Goal: Information Seeking & Learning: Learn about a topic

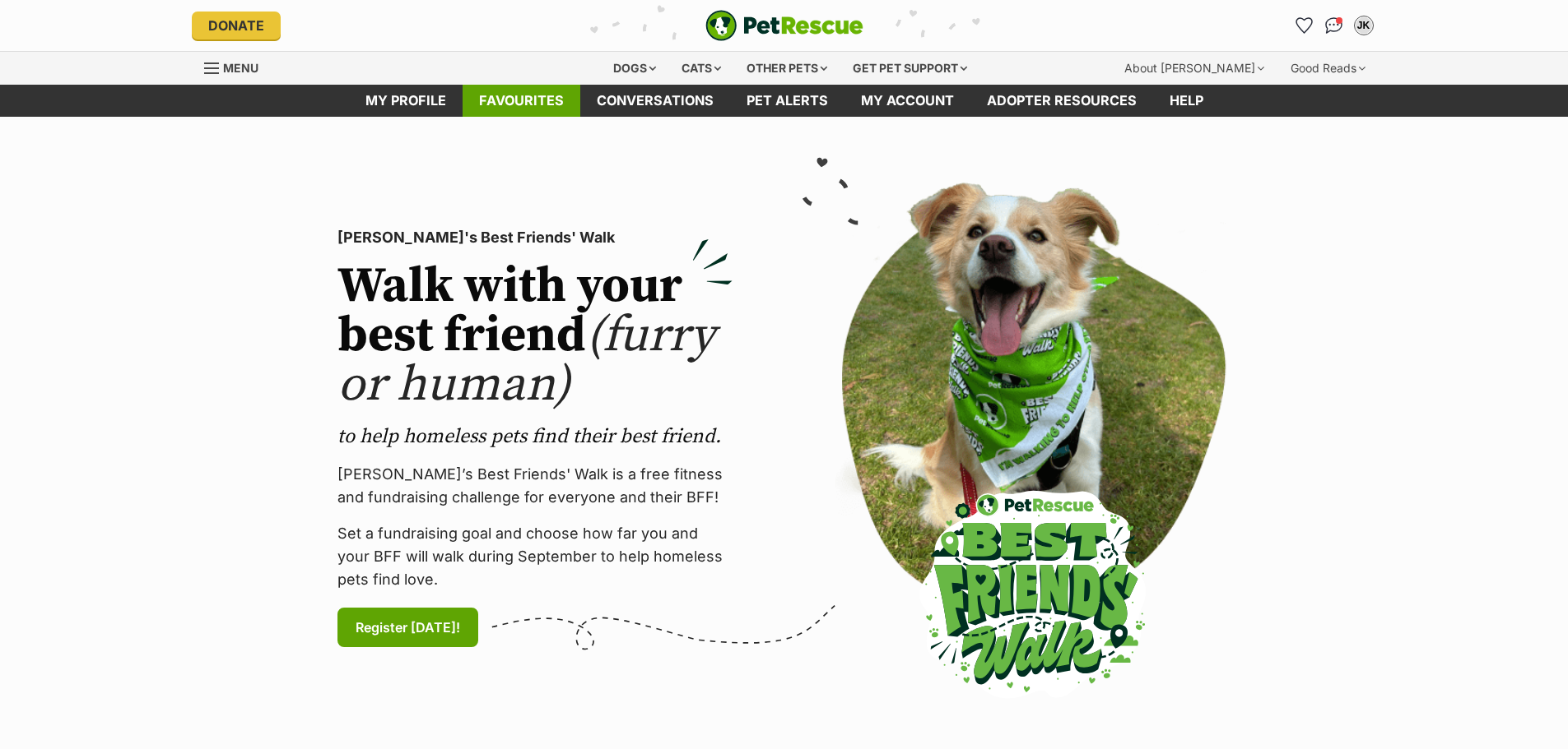
drag, startPoint x: 0, startPoint y: 0, endPoint x: 524, endPoint y: 96, distance: 532.7
click at [524, 96] on link "Favourites" at bounding box center [521, 100] width 117 height 32
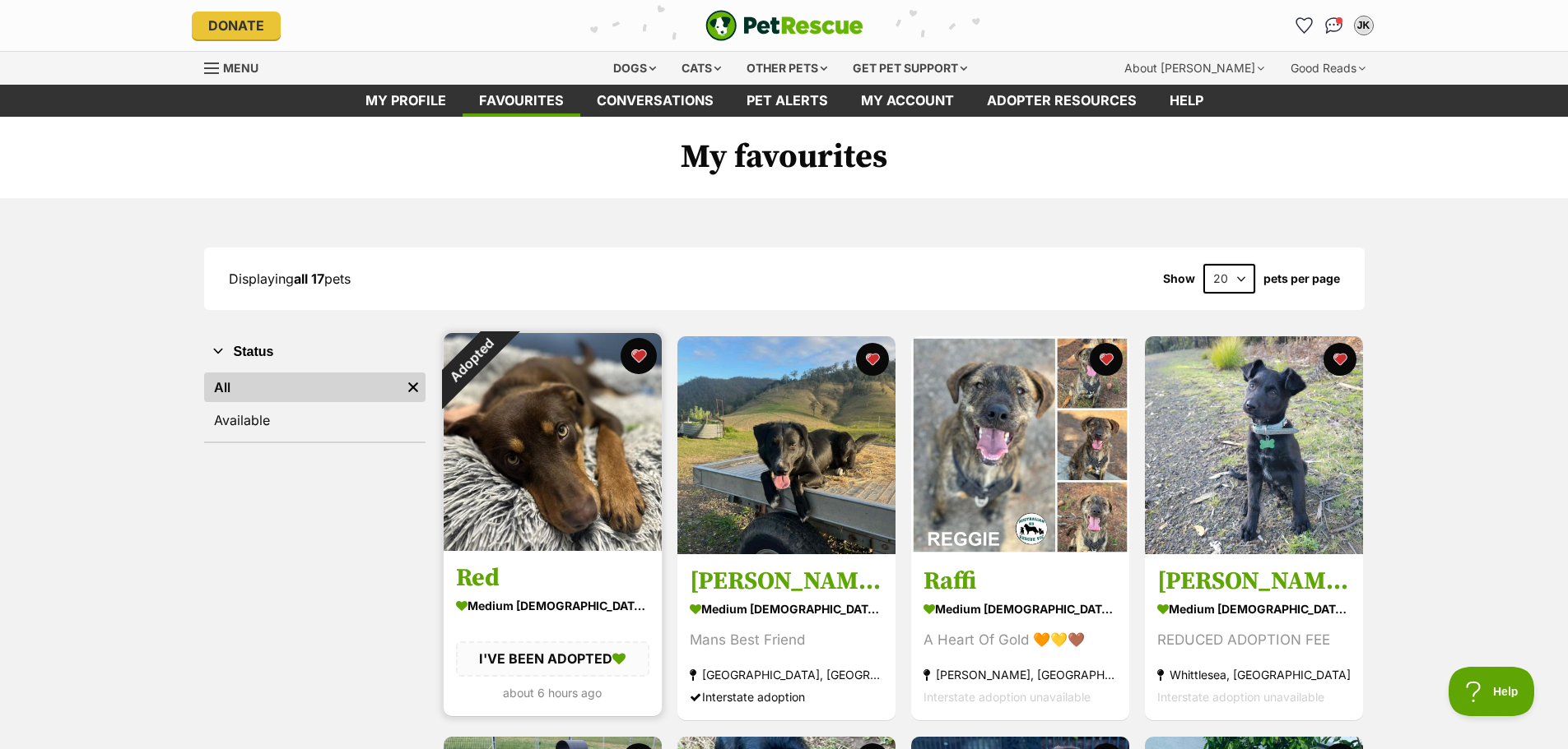
click at [635, 354] on button "favourite" at bounding box center [638, 356] width 36 height 36
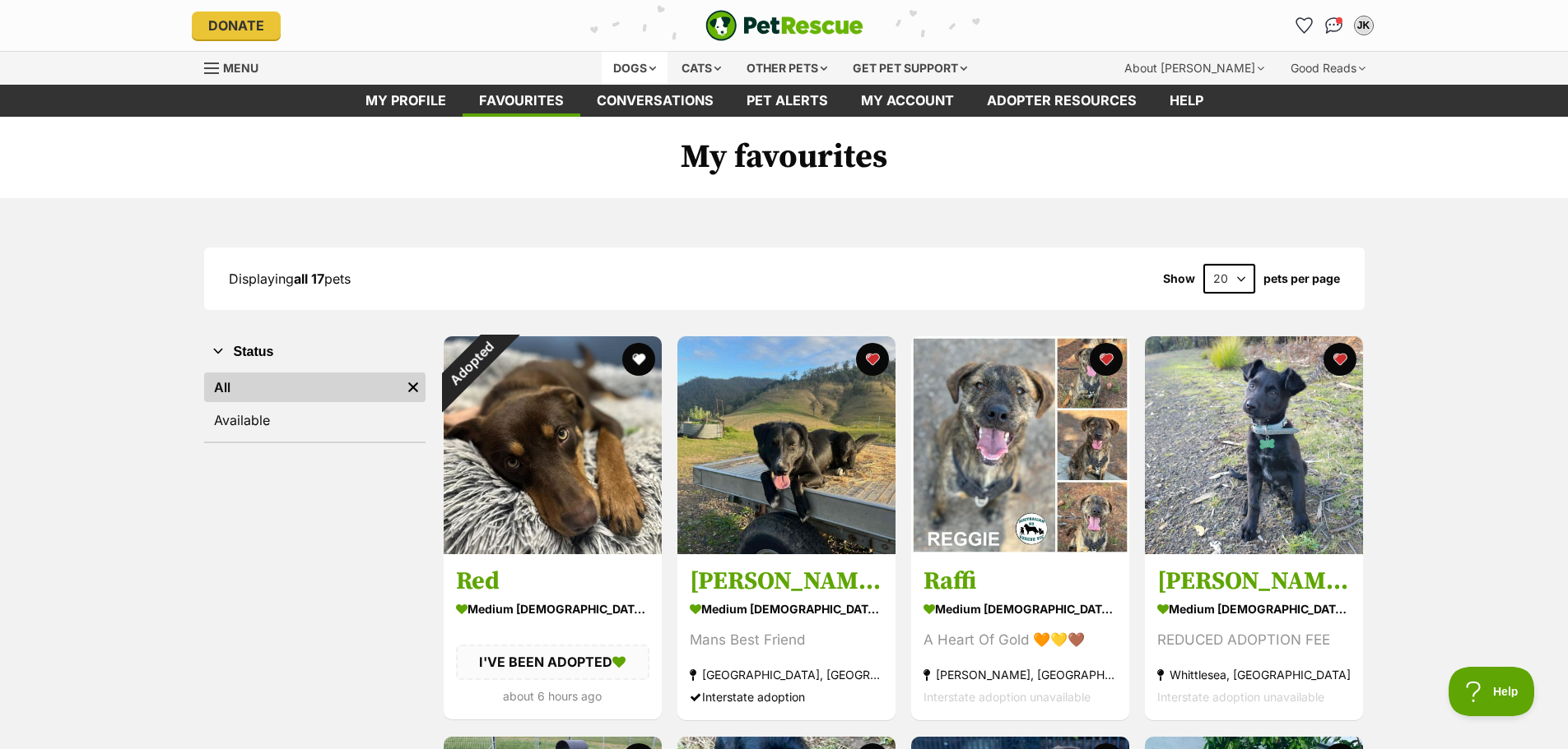
click at [608, 63] on div "Dogs" at bounding box center [635, 68] width 66 height 33
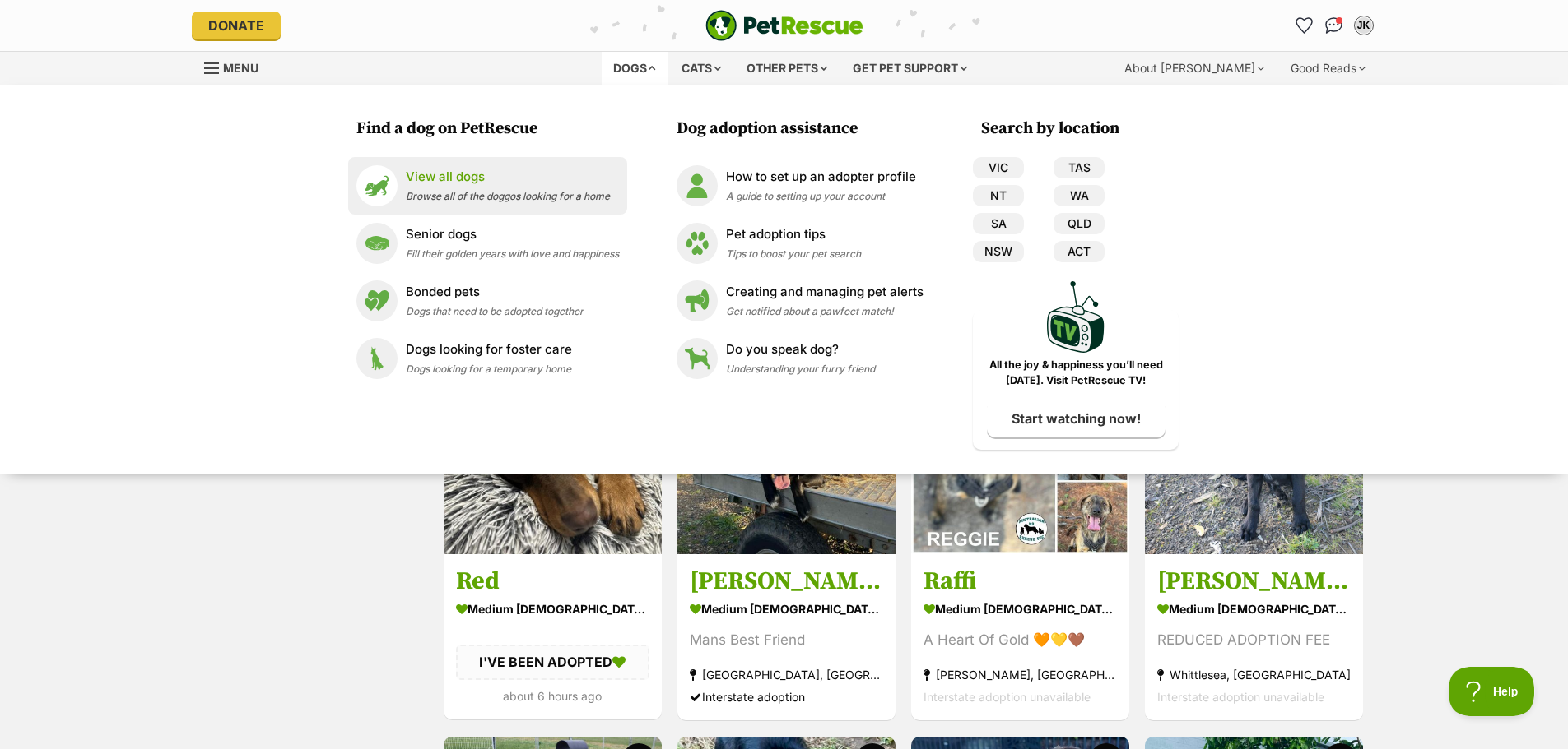
click at [492, 175] on p "View all dogs" at bounding box center [508, 177] width 204 height 19
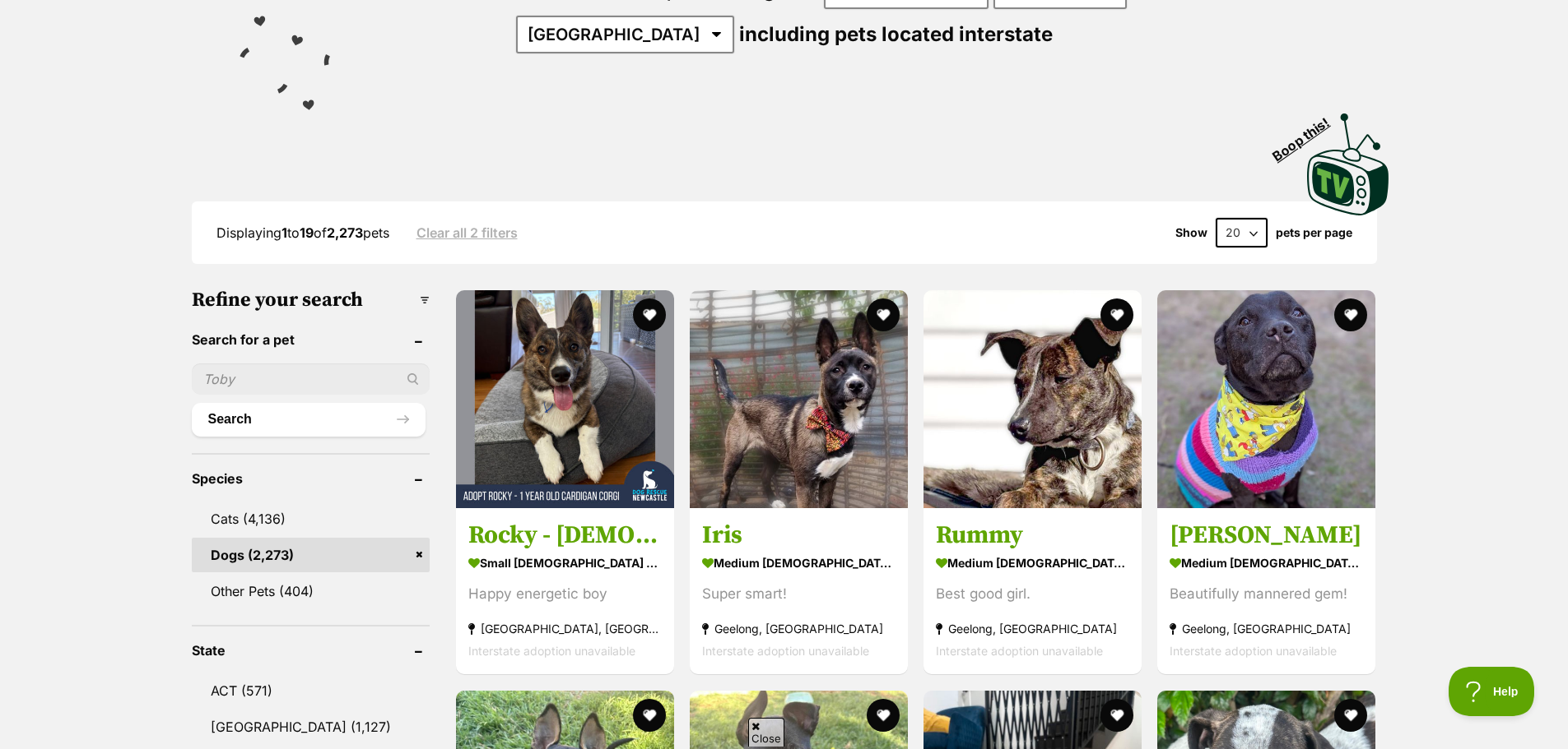
click at [1247, 224] on select "20 40 60" at bounding box center [1241, 232] width 52 height 30
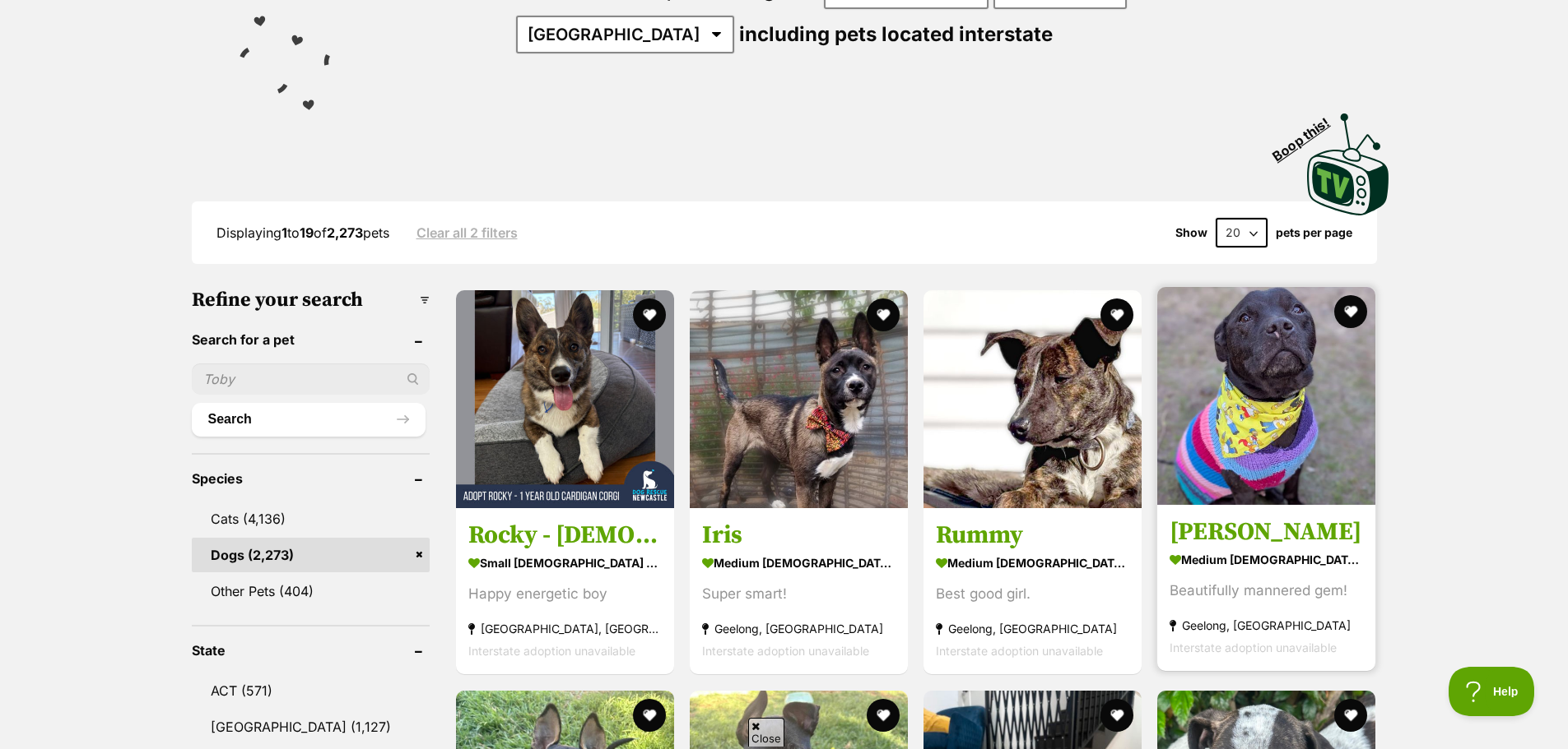
select select "60"
click at [1216, 218] on select "20 40 60" at bounding box center [1241, 232] width 52 height 30
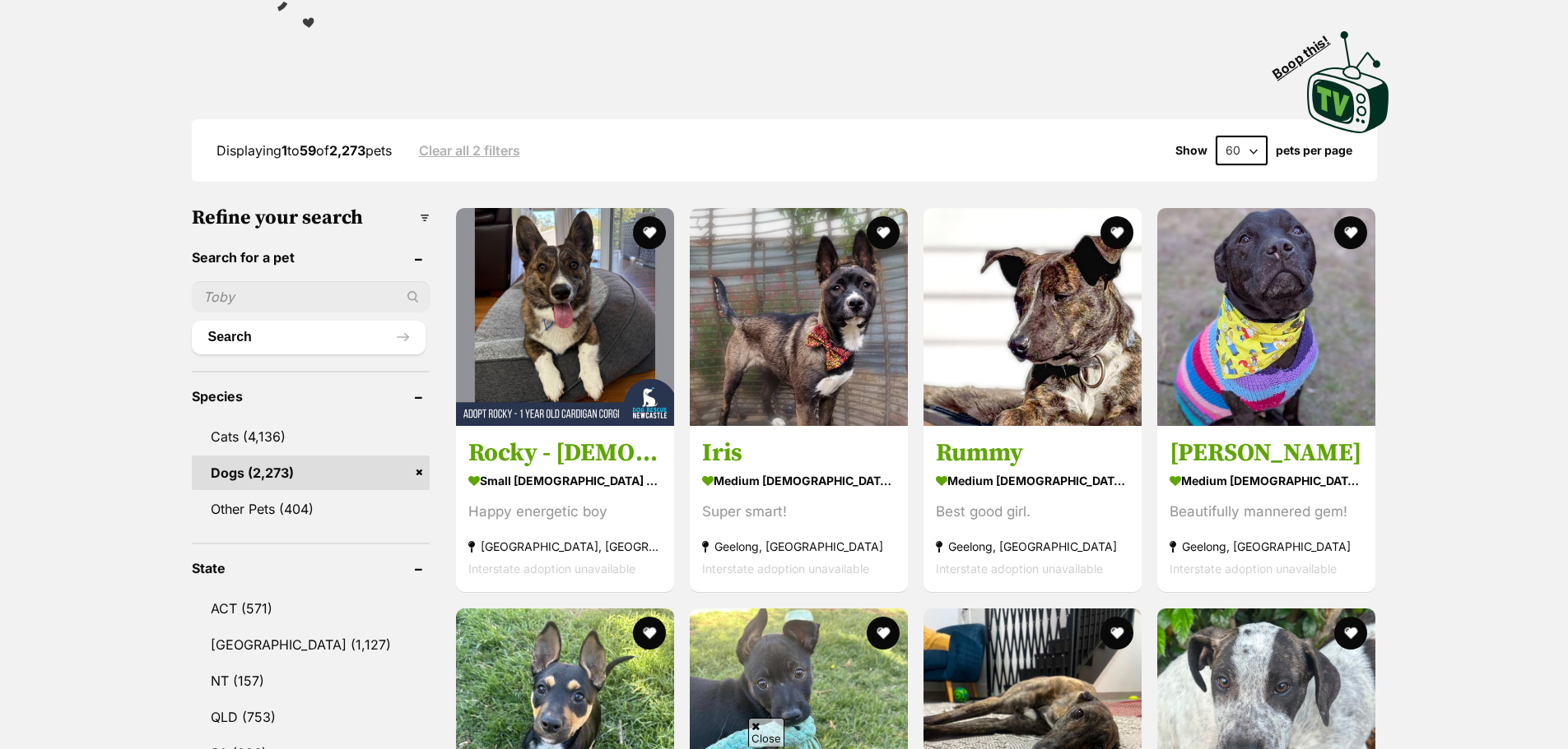
scroll to position [576, 0]
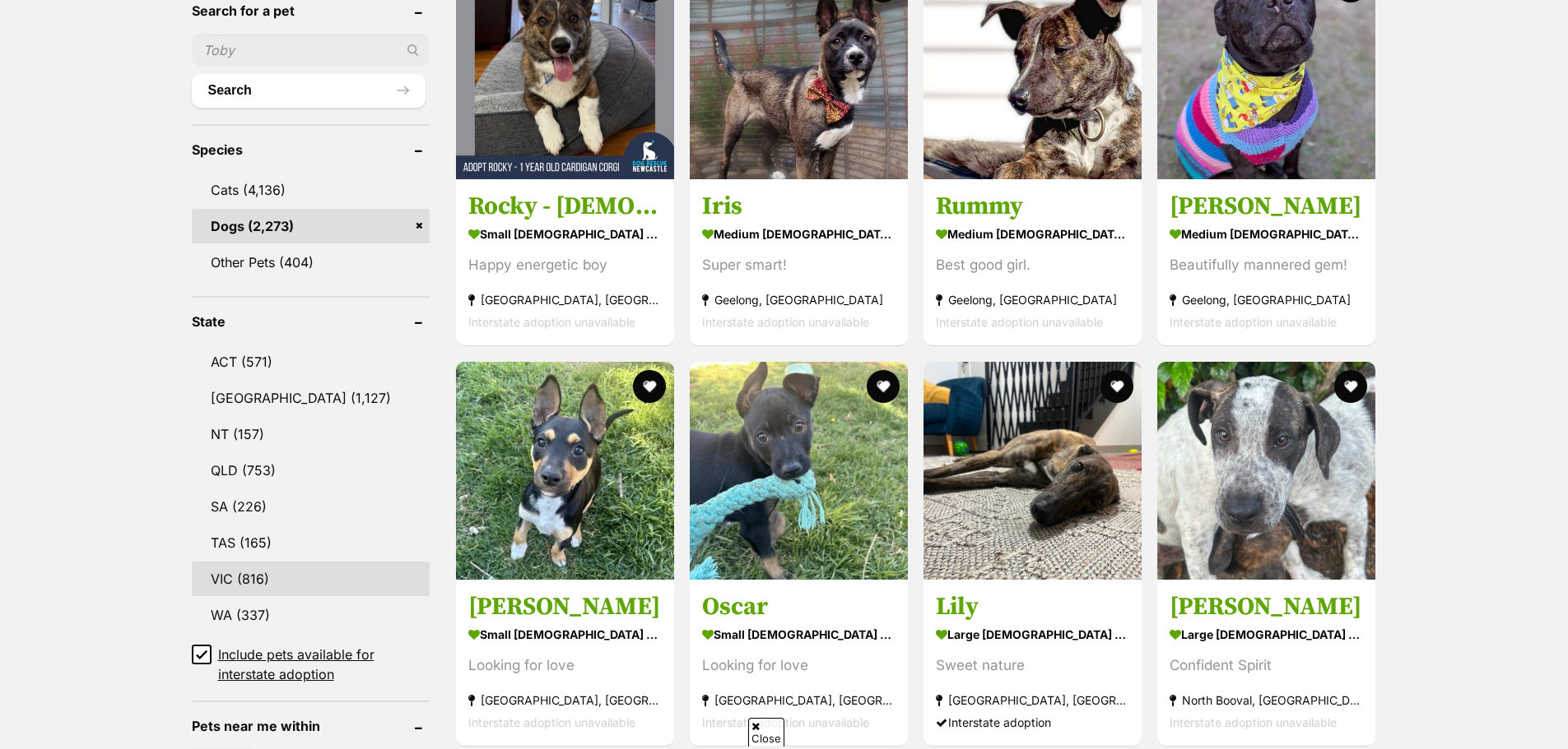
click at [257, 575] on link "VIC (816)" at bounding box center [311, 579] width 238 height 35
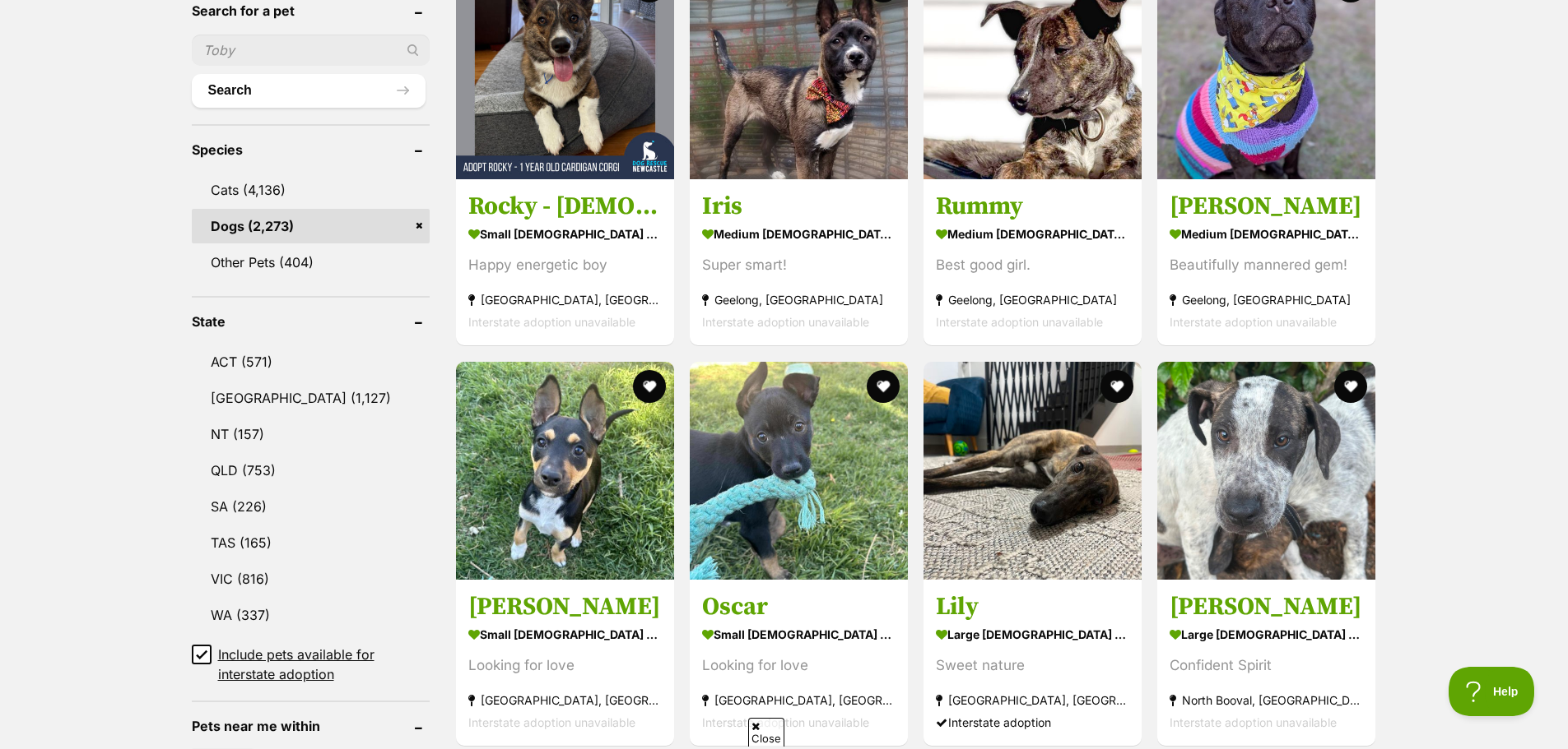
scroll to position [0, 0]
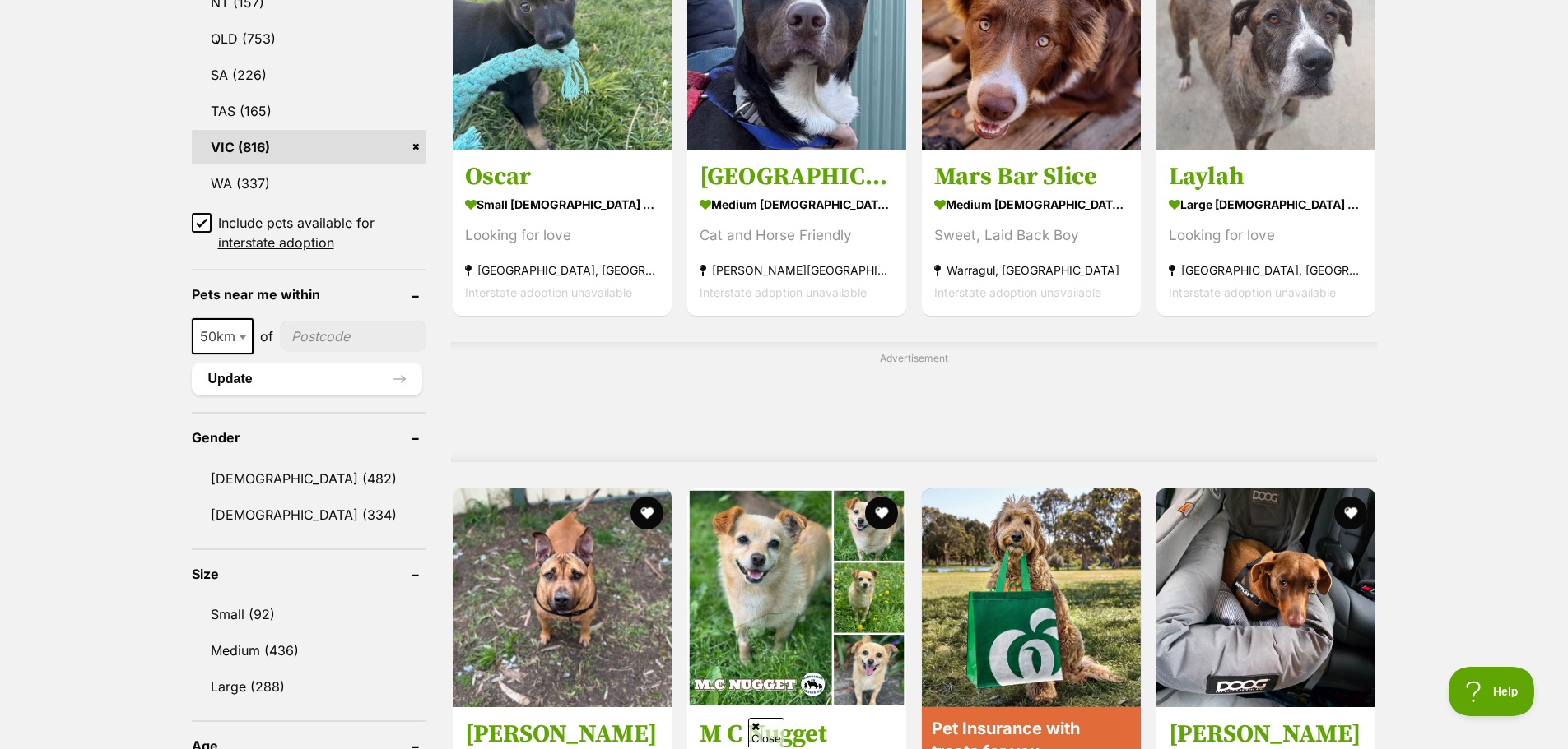
scroll to position [1069, 0]
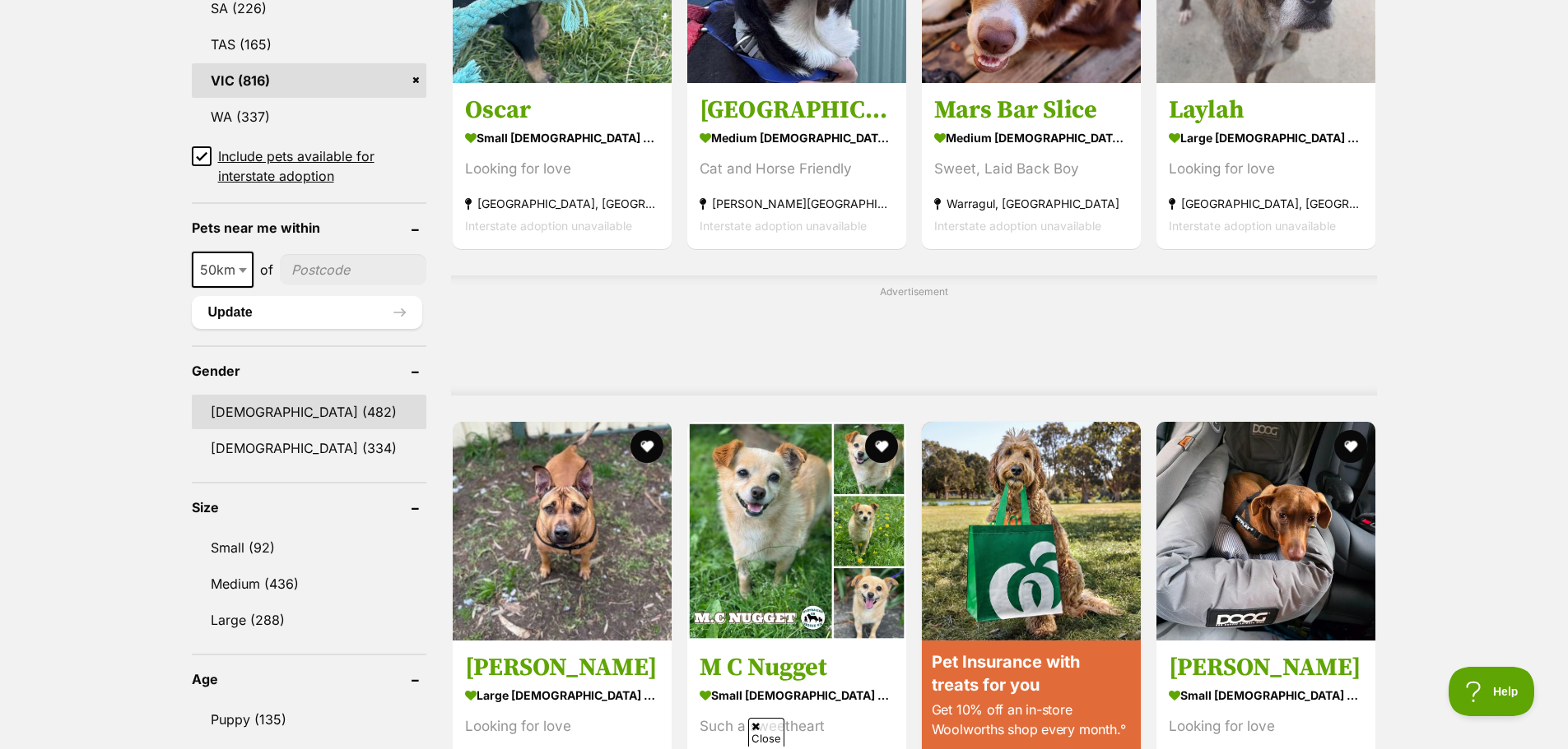
click at [258, 415] on link "[DEMOGRAPHIC_DATA] (482)" at bounding box center [310, 412] width 235 height 35
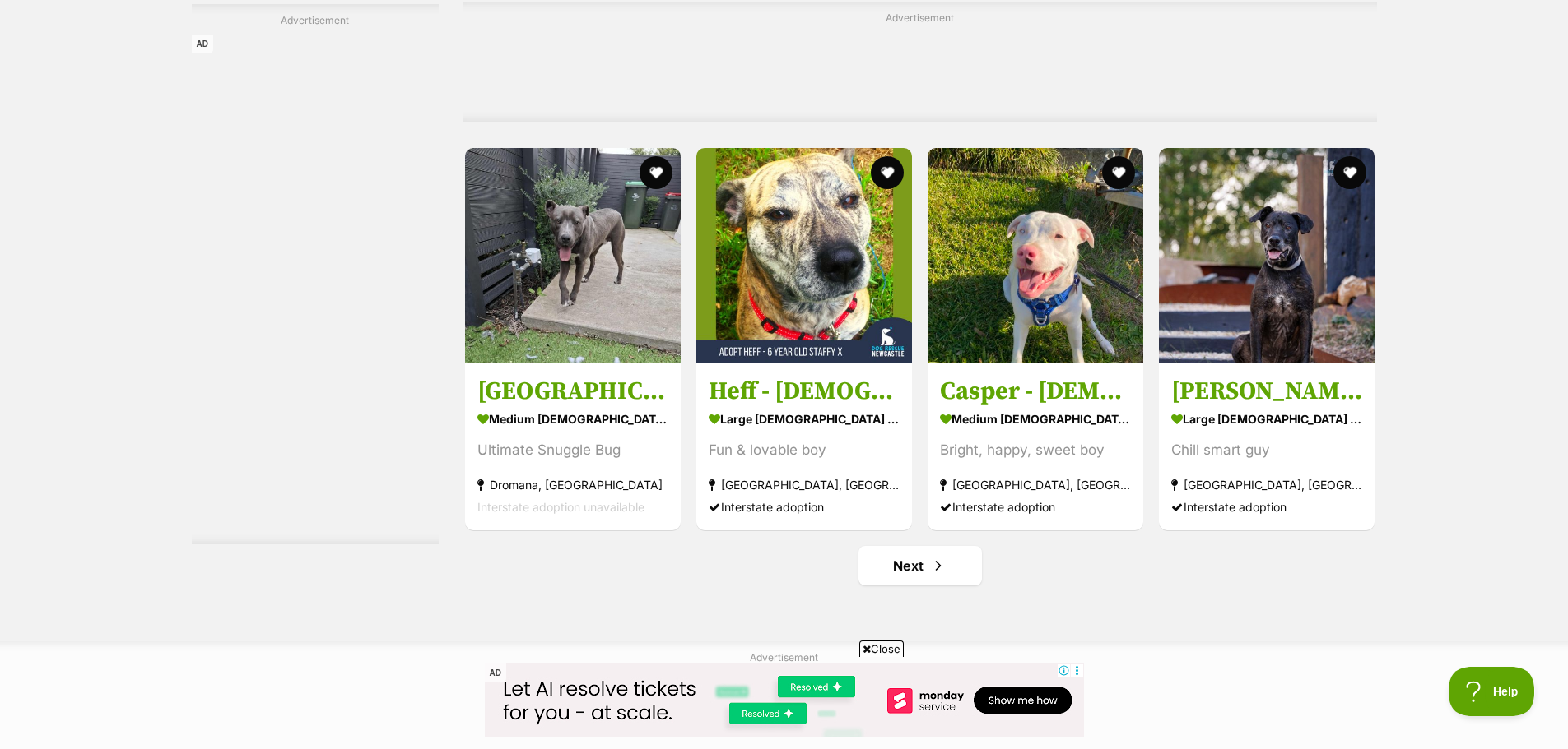
scroll to position [7731, 0]
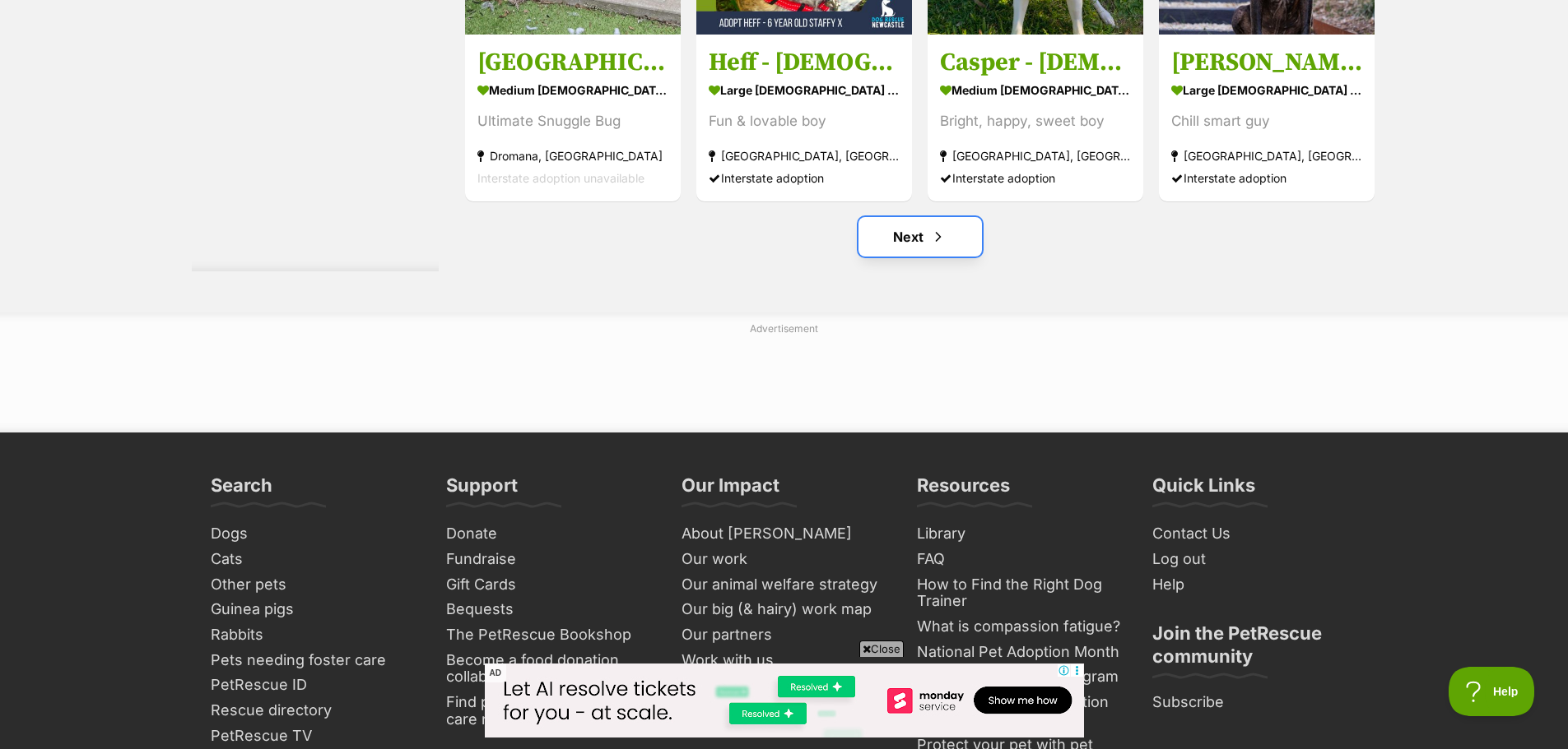
click at [917, 233] on link "Next" at bounding box center [921, 237] width 124 height 39
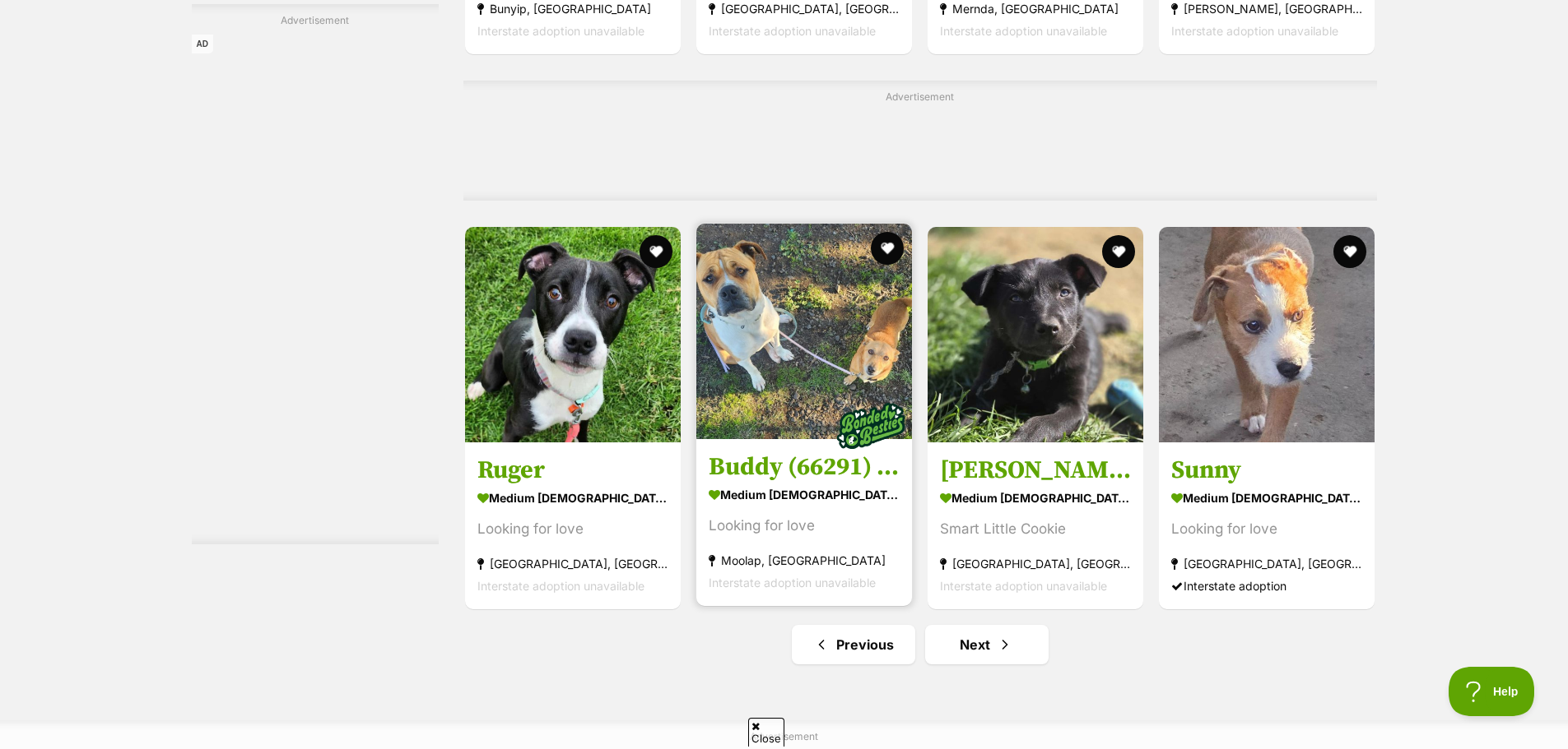
scroll to position [7320, 0]
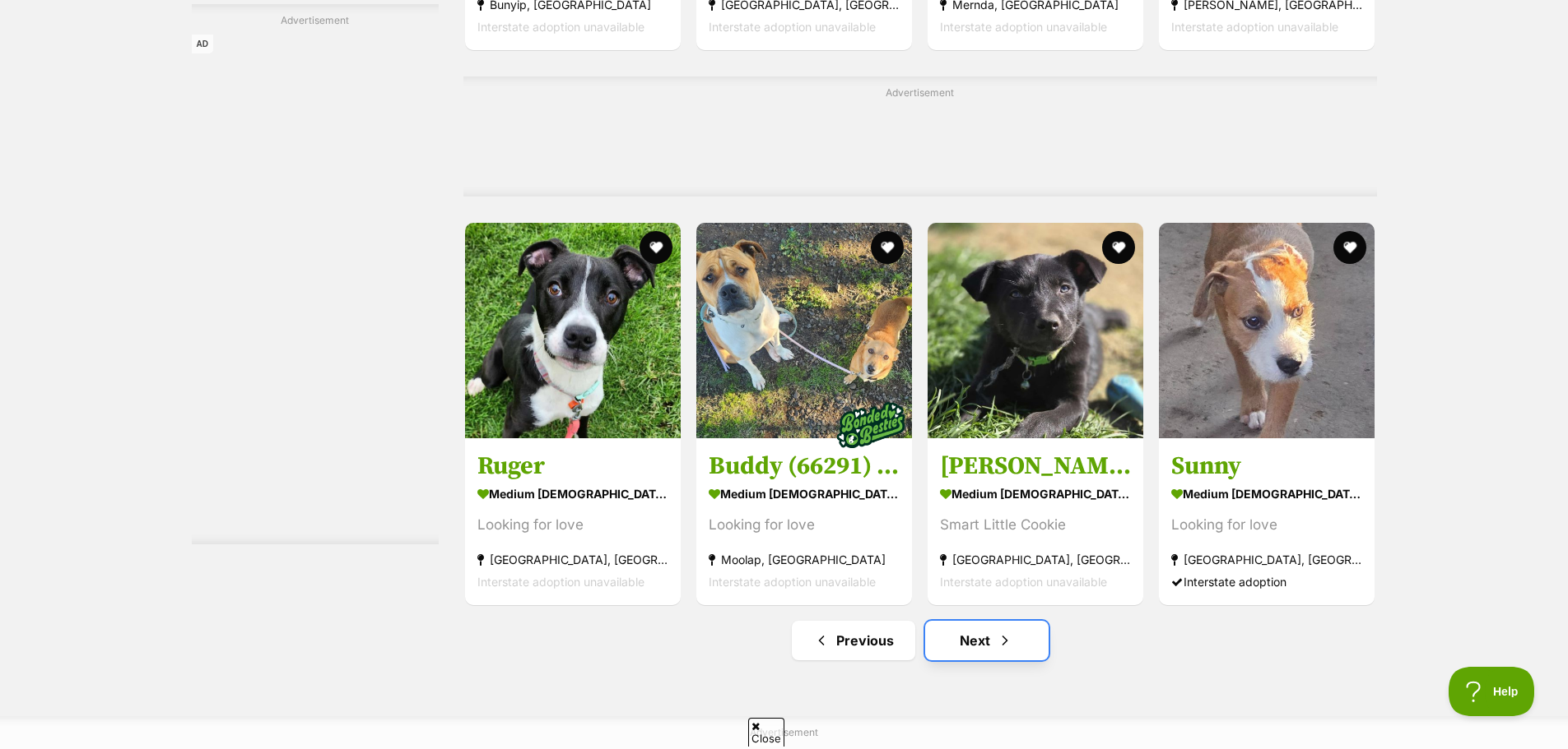
click at [987, 653] on link "Next" at bounding box center [987, 640] width 124 height 39
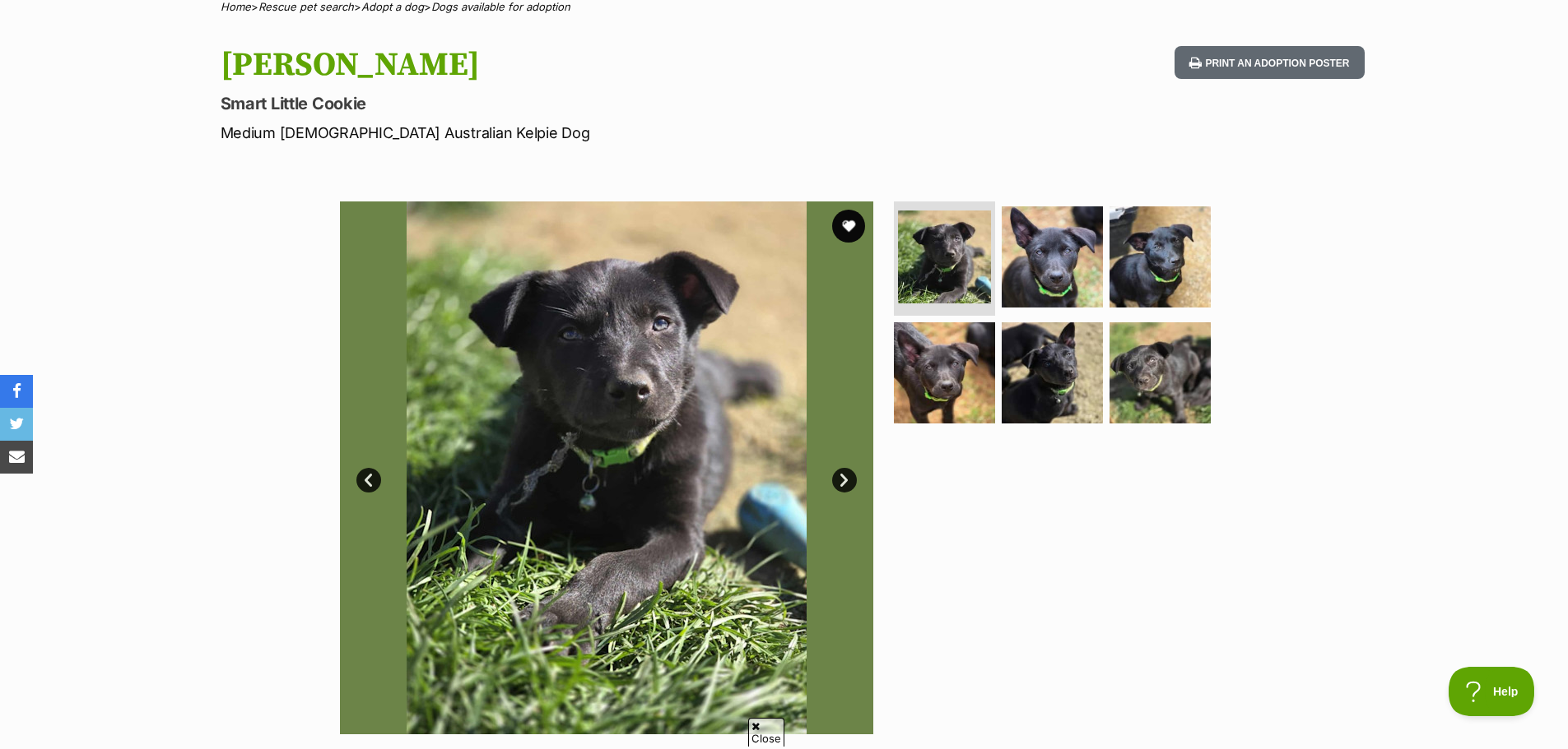
scroll to position [165, 0]
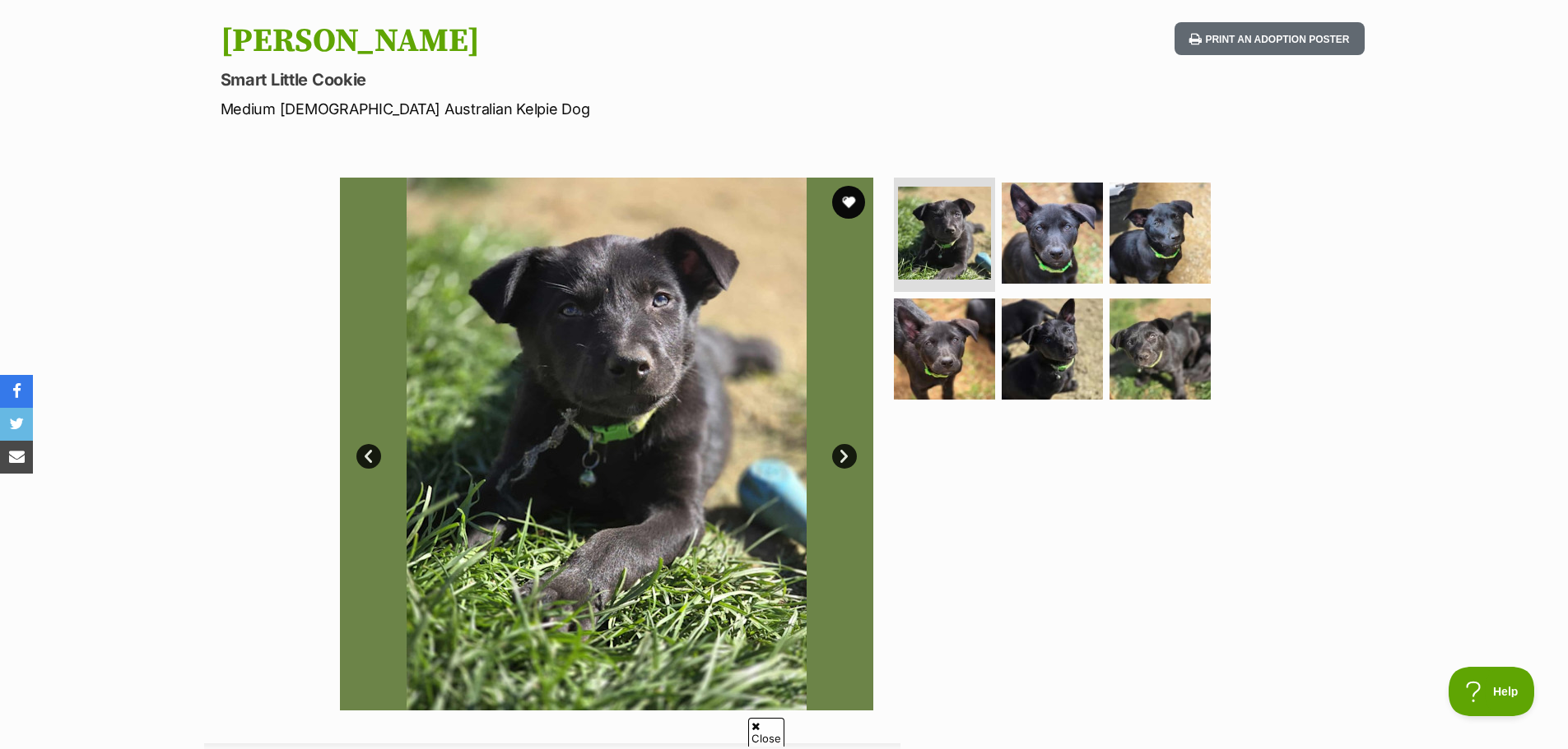
click at [841, 453] on link "Next" at bounding box center [844, 456] width 25 height 25
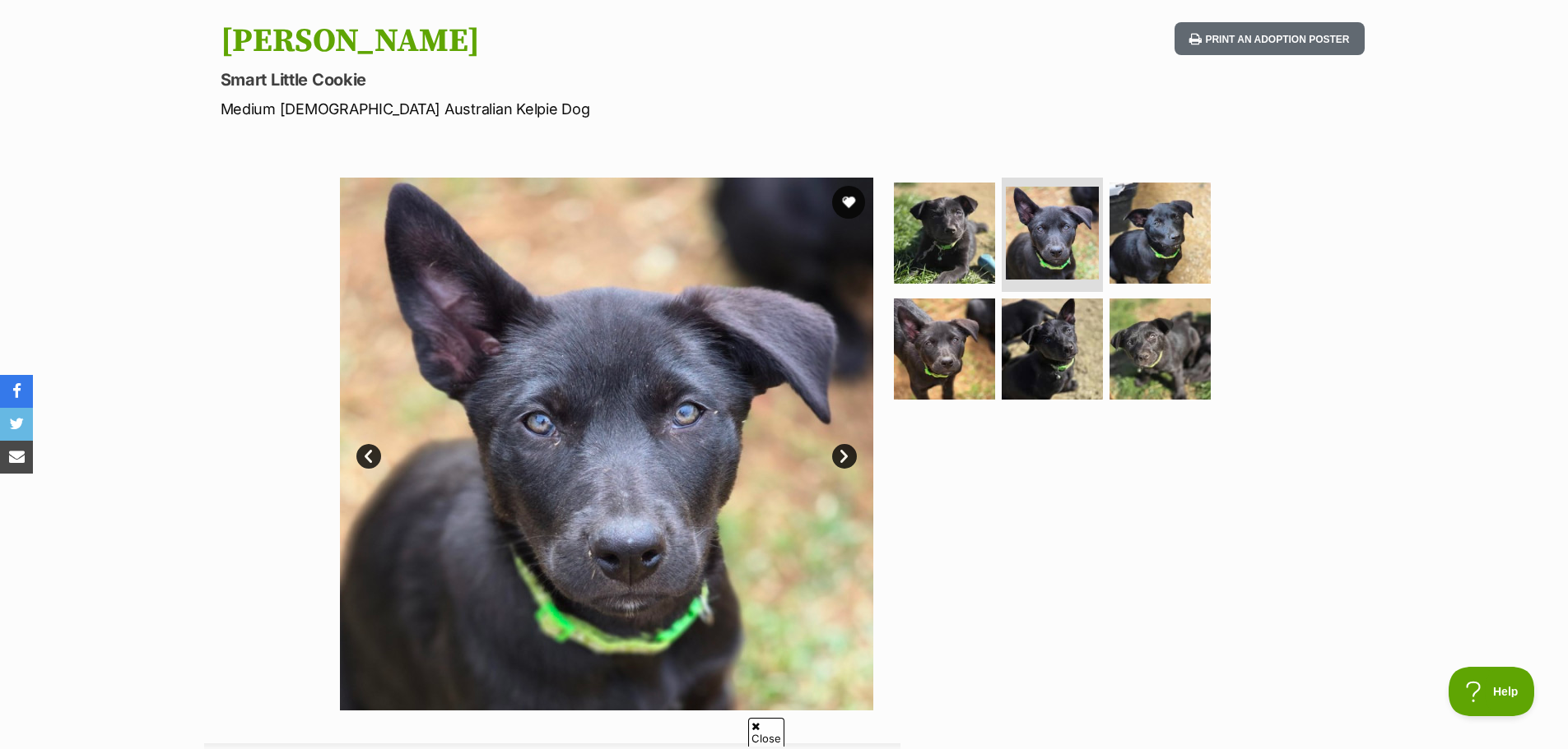
click at [841, 453] on link "Next" at bounding box center [844, 456] width 25 height 25
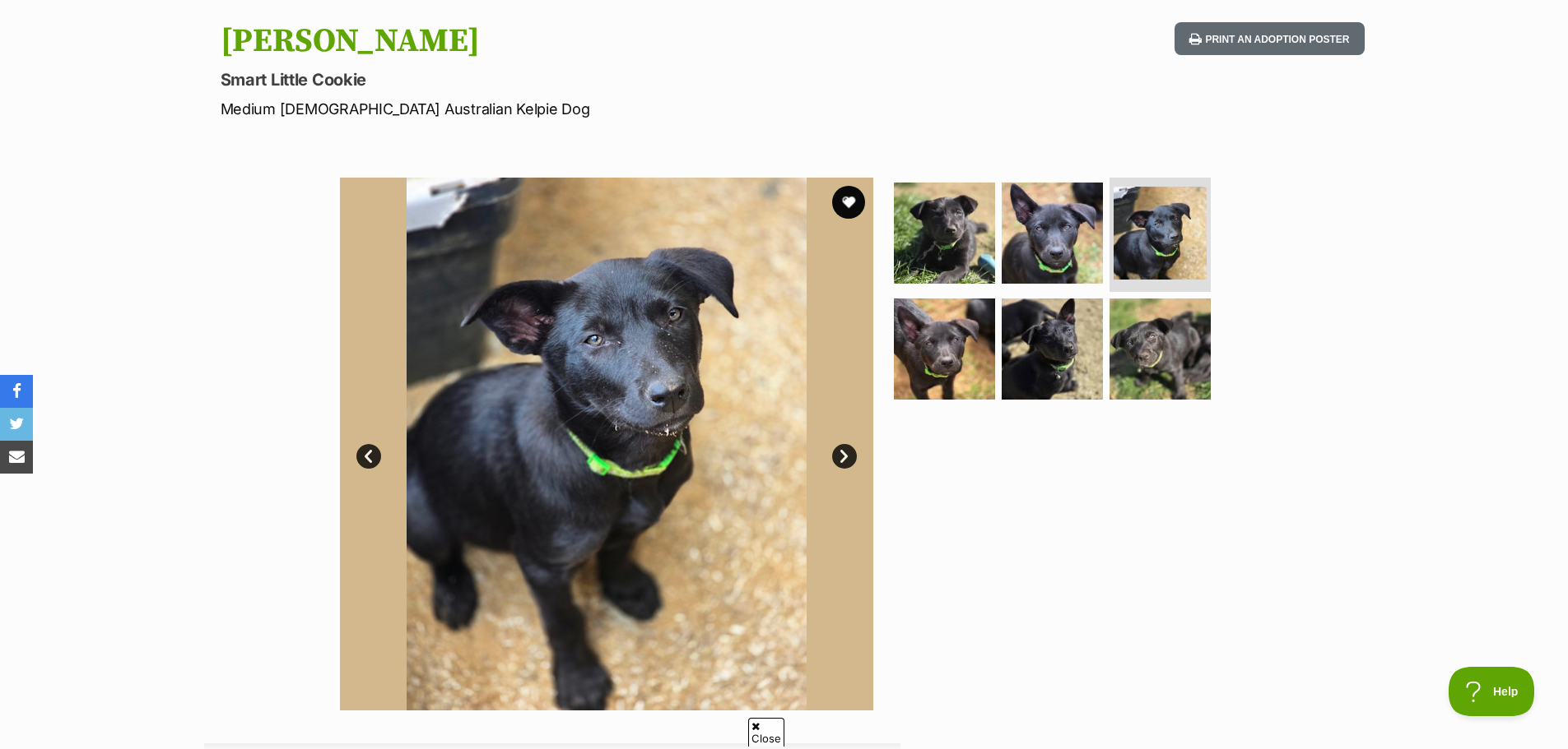
click at [841, 453] on link "Next" at bounding box center [844, 456] width 25 height 25
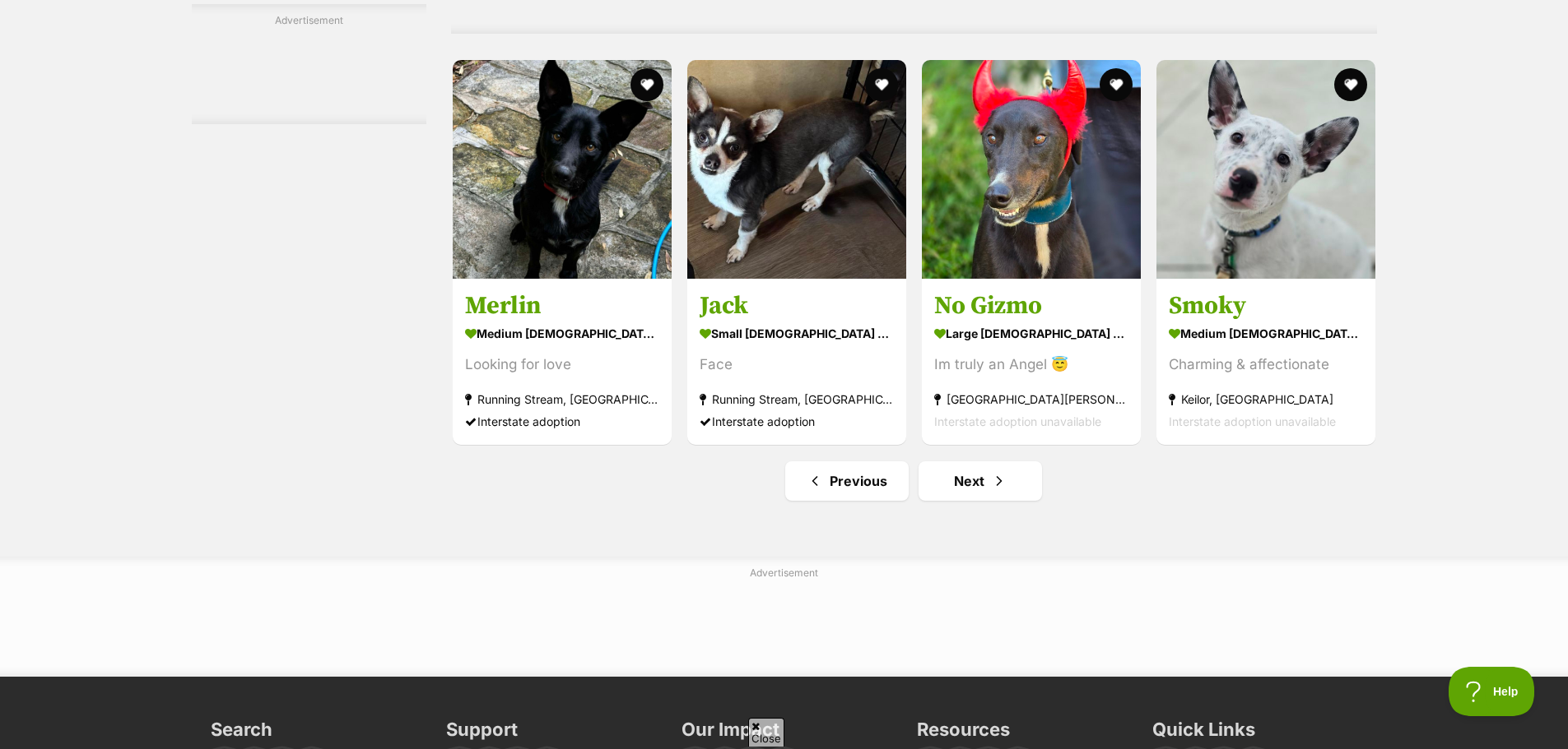
scroll to position [7648, 0]
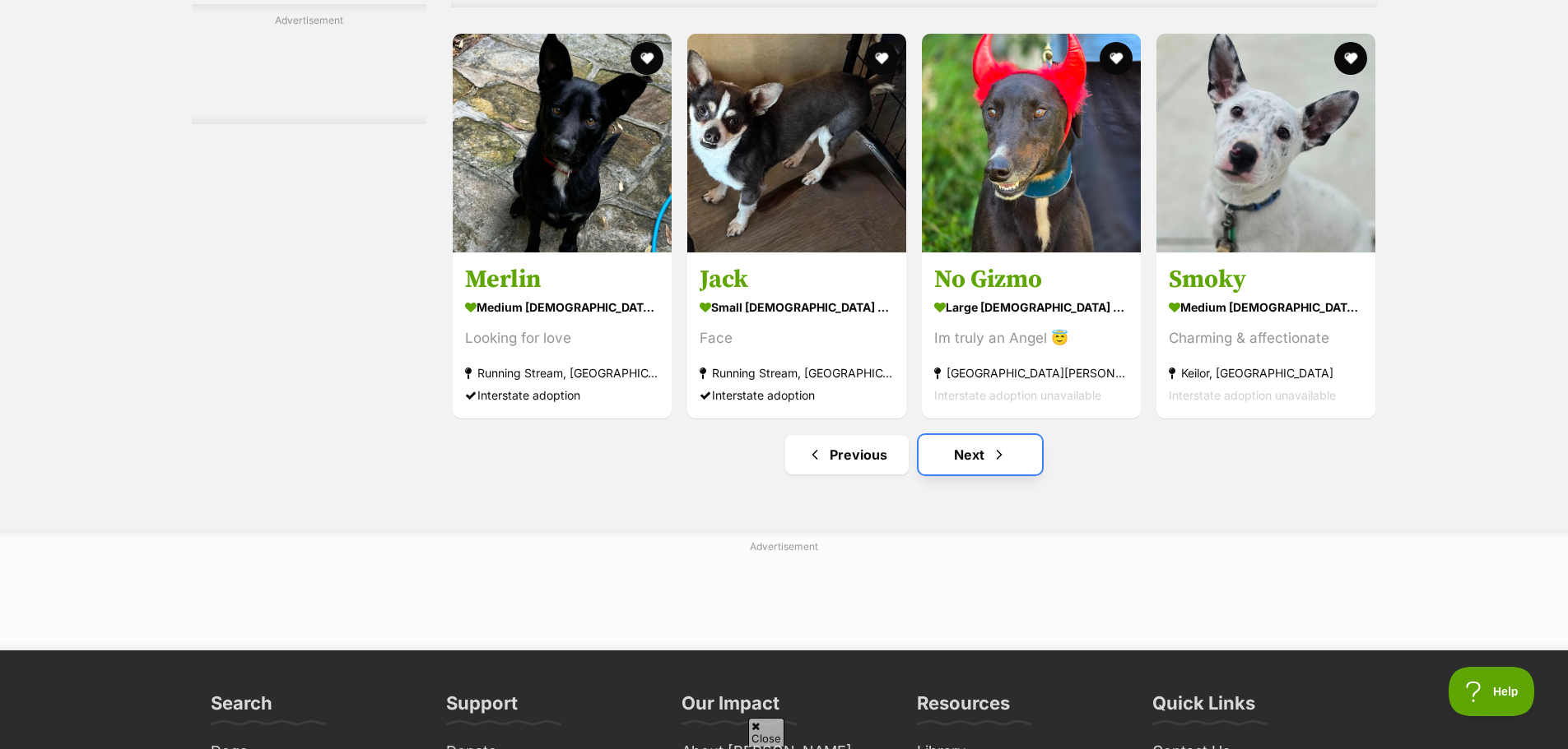
click at [962, 445] on link "Next" at bounding box center [981, 454] width 124 height 39
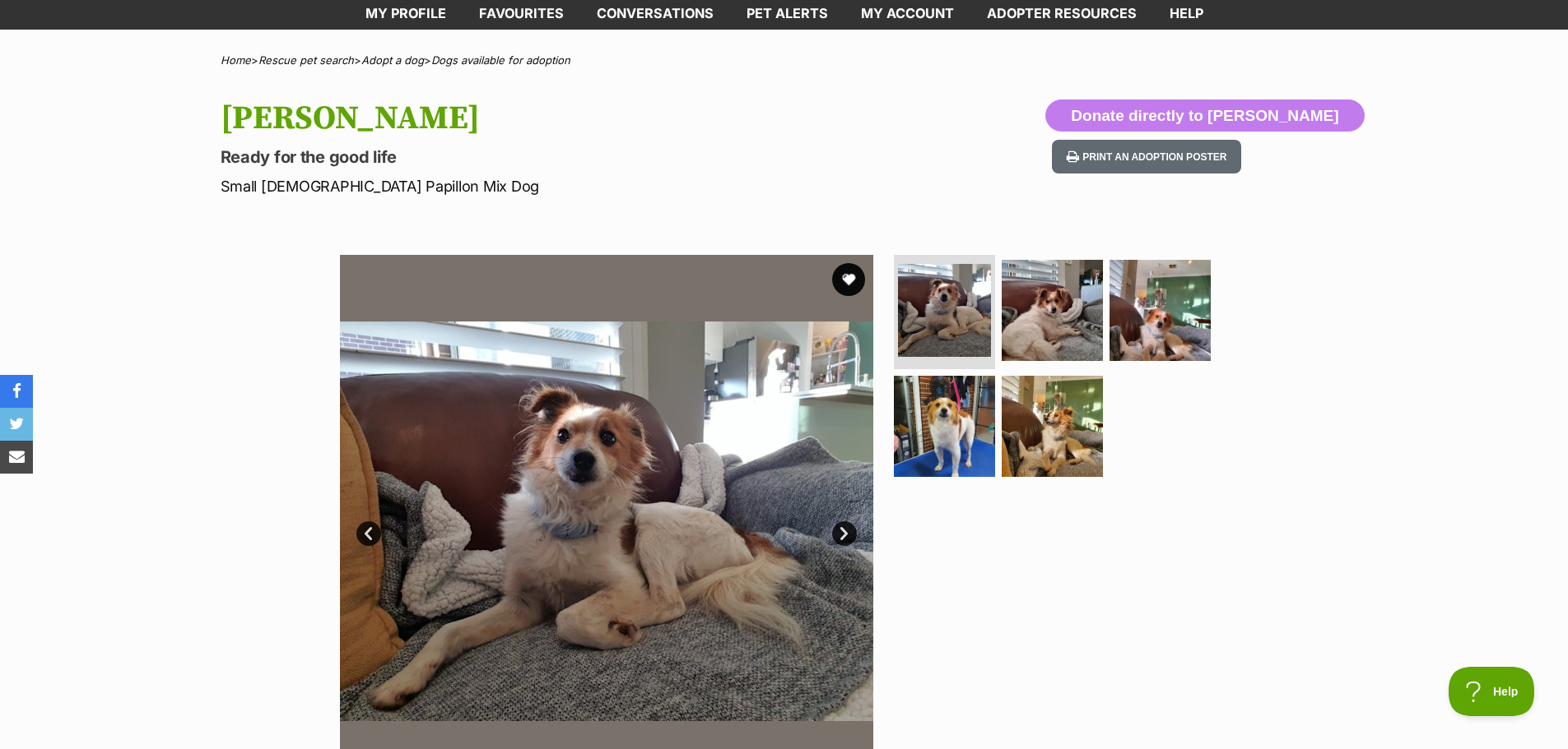
scroll to position [165, 0]
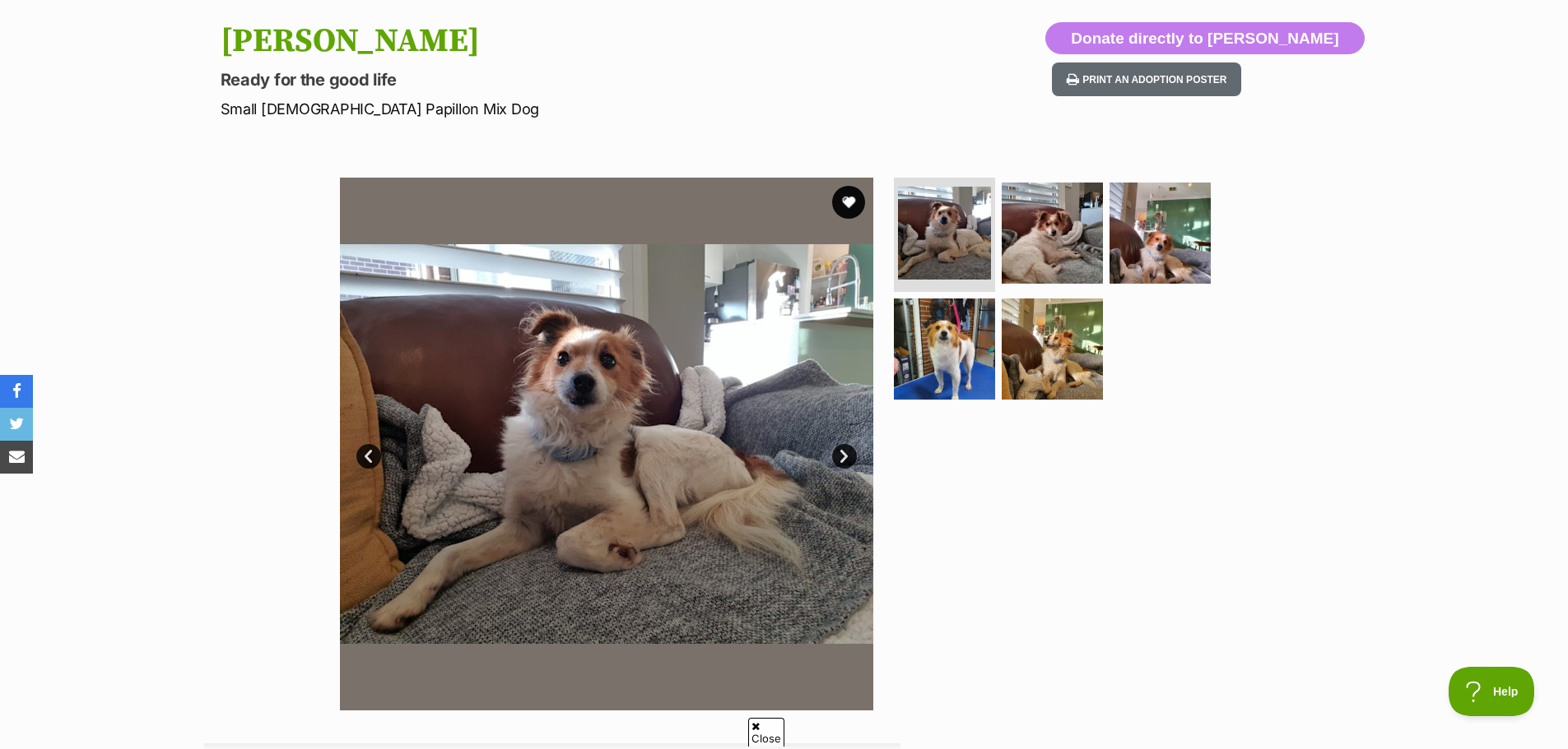
click at [837, 460] on link "Next" at bounding box center [844, 456] width 25 height 25
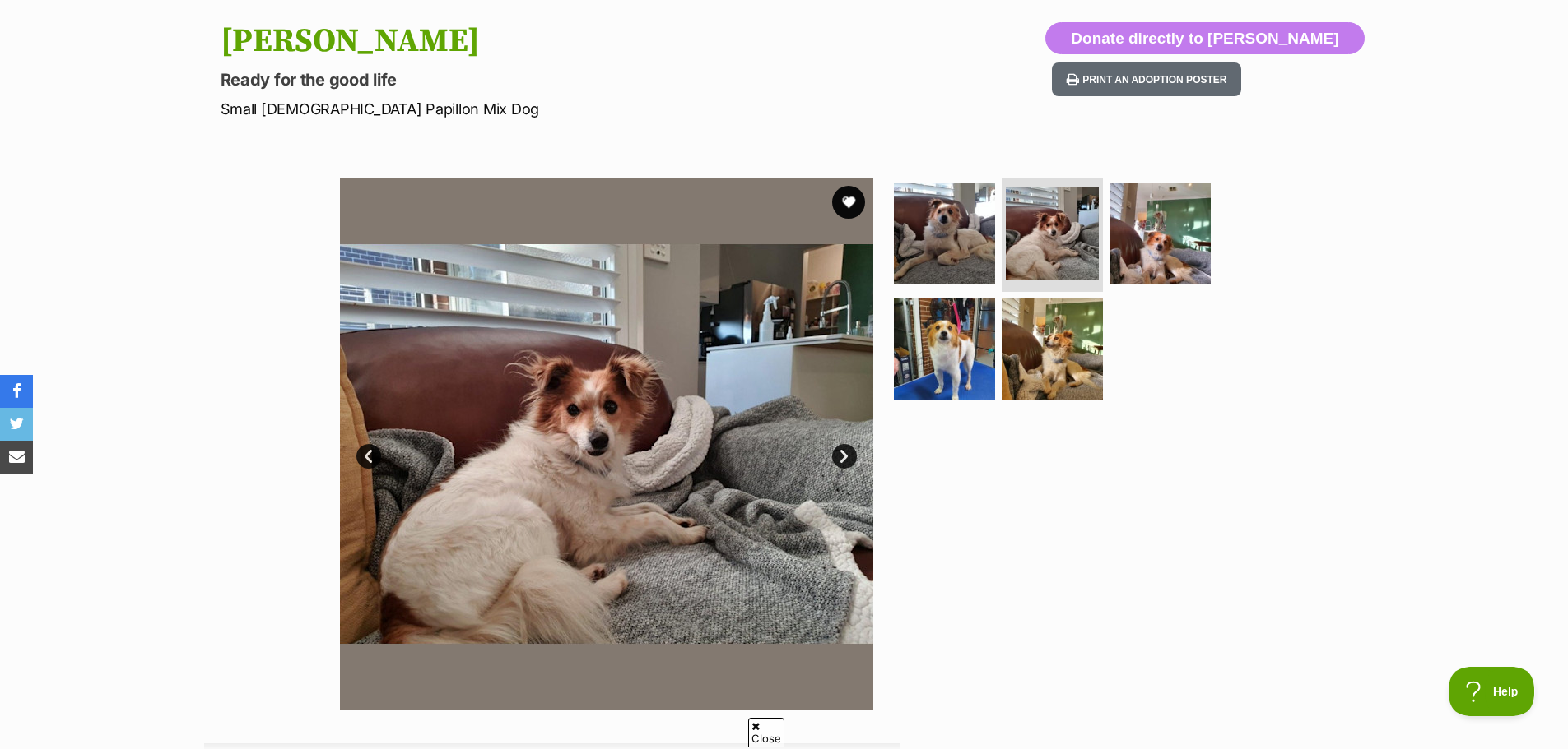
click at [837, 459] on link "Next" at bounding box center [844, 456] width 25 height 25
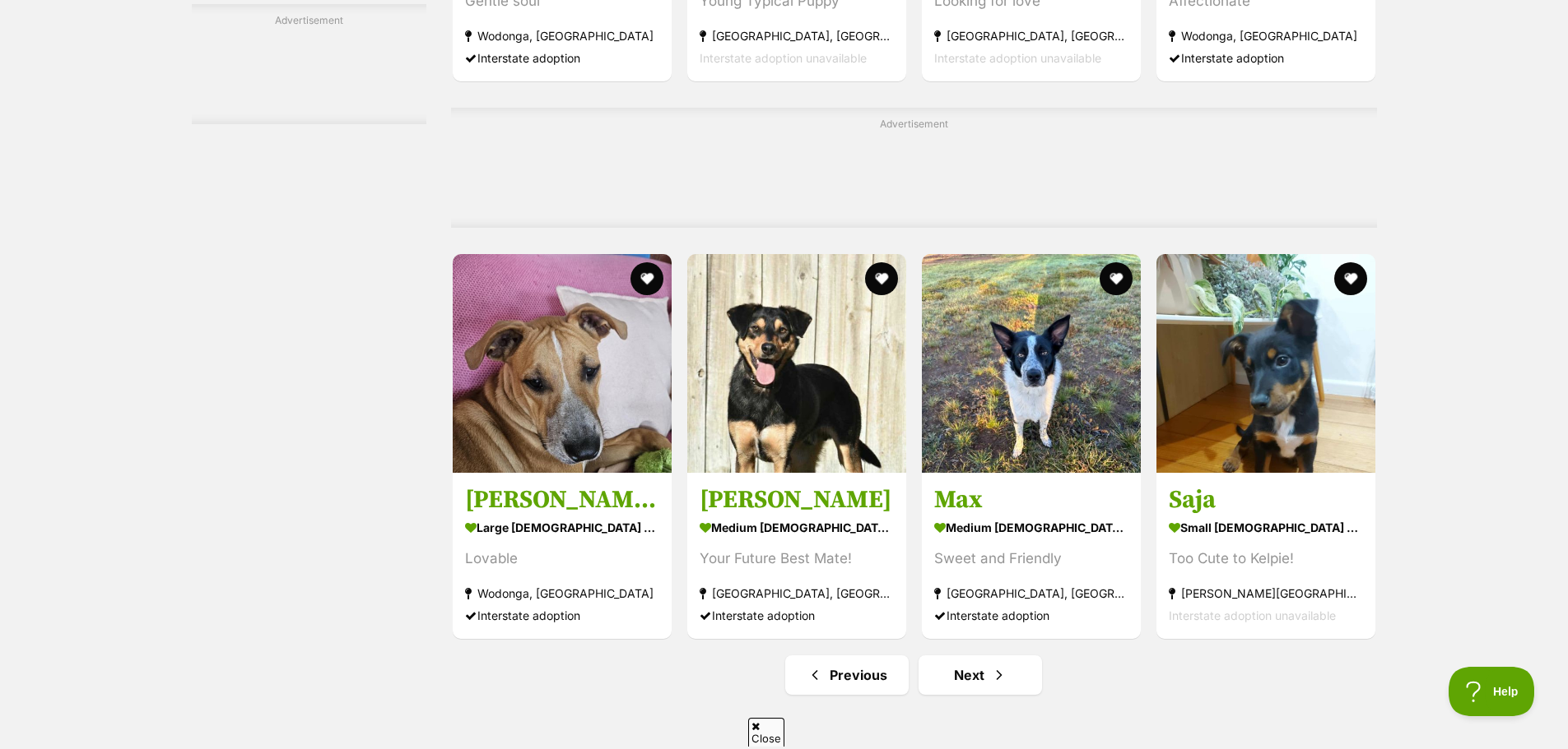
scroll to position [7377, 0]
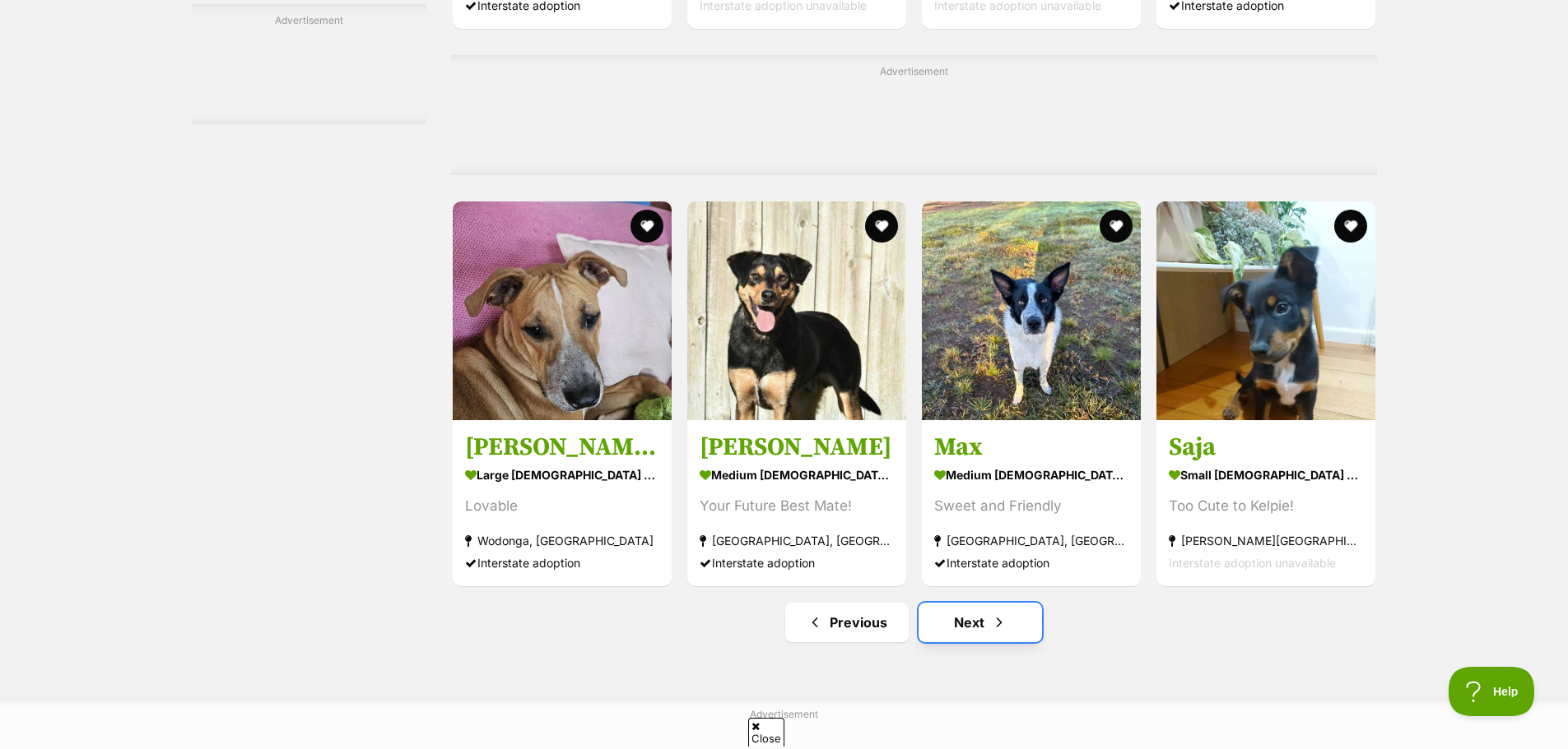
click at [985, 637] on link "Next" at bounding box center [981, 622] width 124 height 39
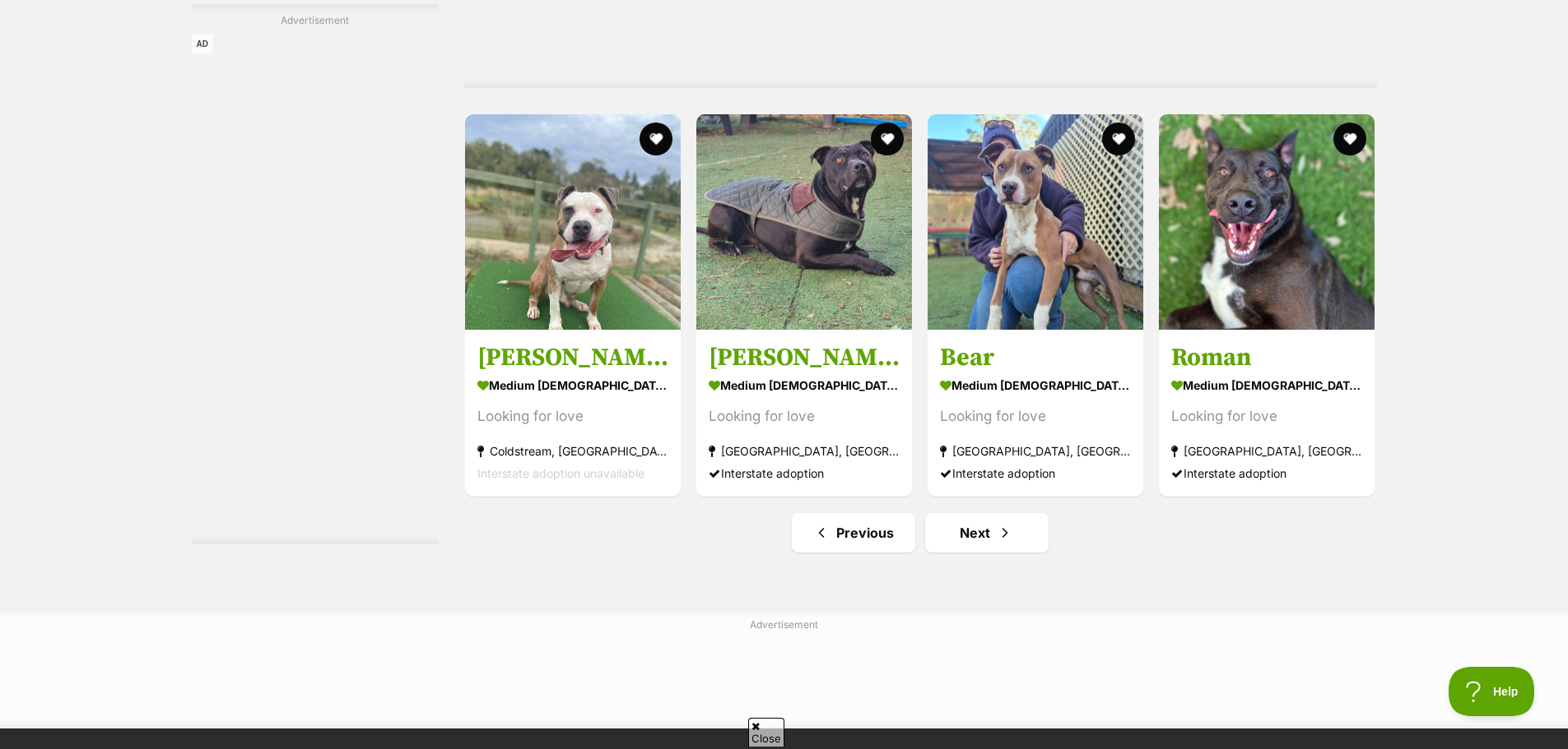
scroll to position [7731, 0]
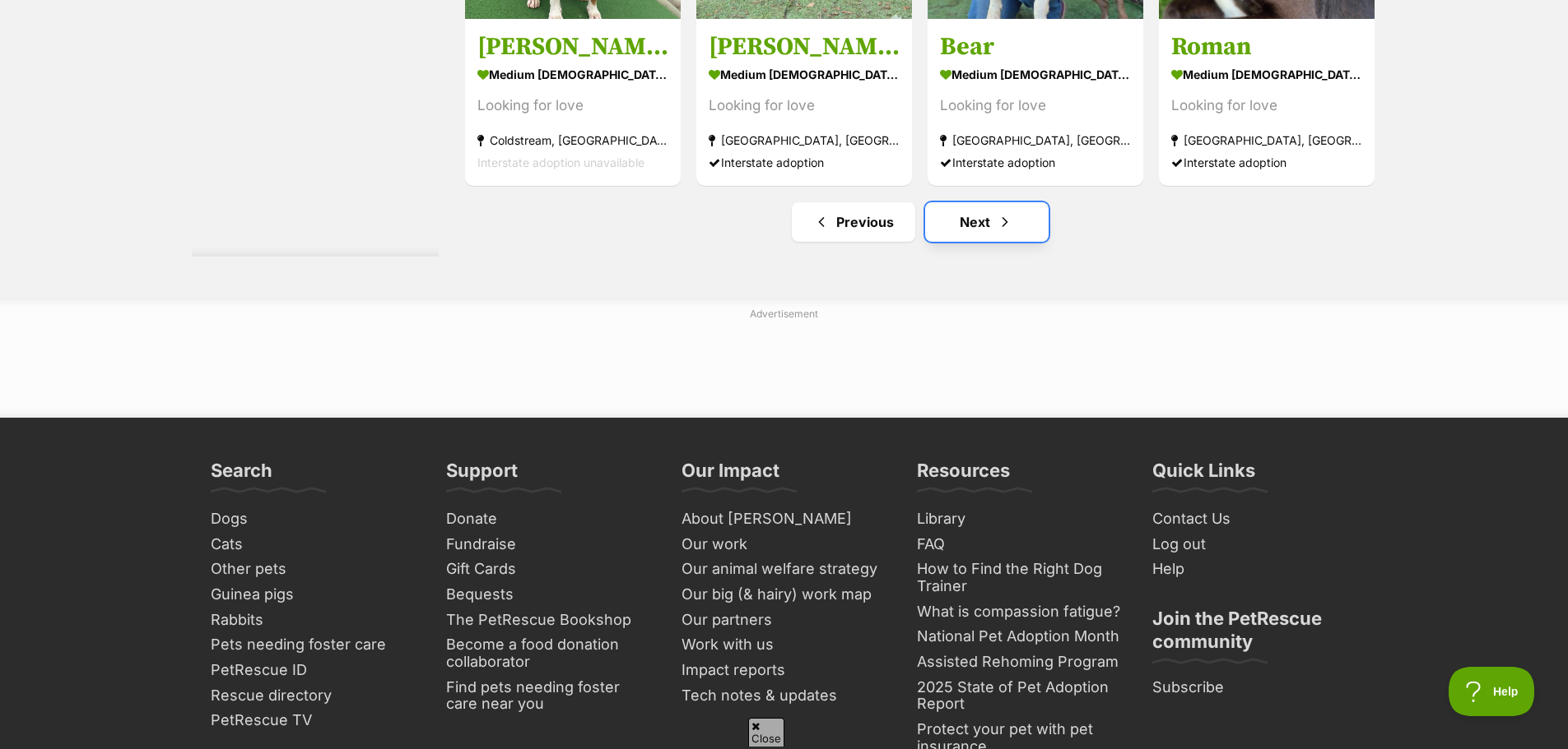
click at [1004, 226] on span "Next page" at bounding box center [1004, 222] width 16 height 20
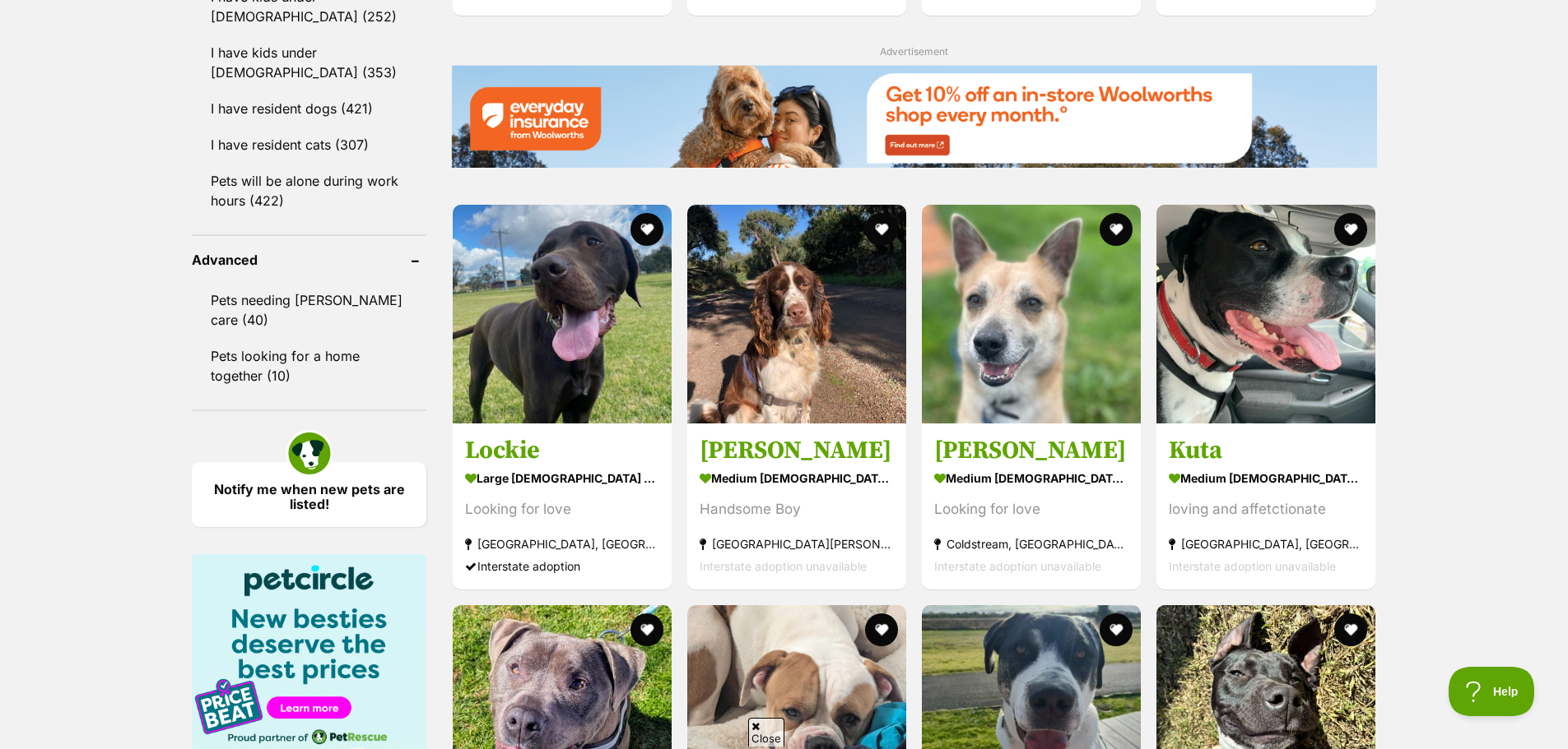
scroll to position [2303, 0]
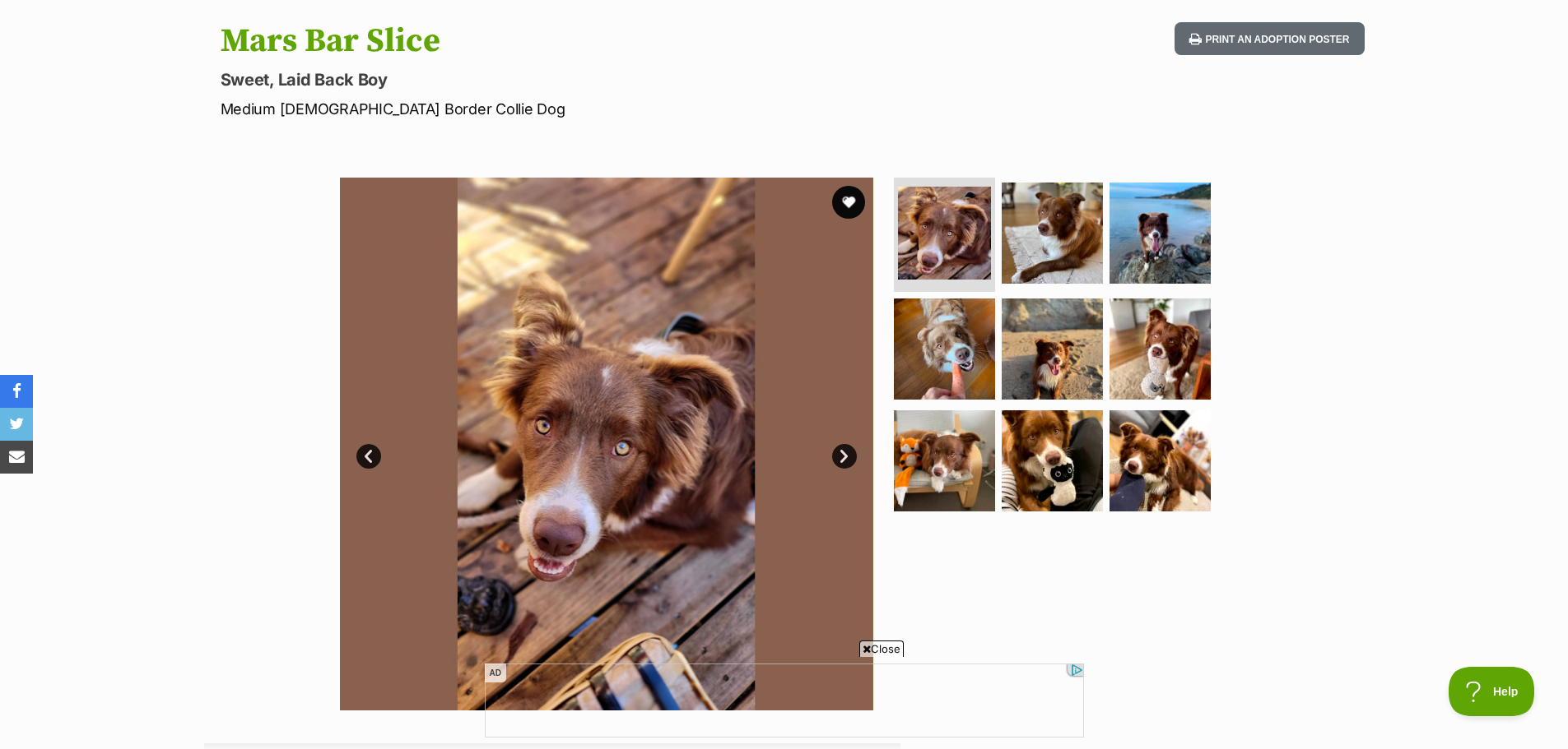
scroll to position [165, 0]
click at [842, 457] on link "Next" at bounding box center [844, 456] width 25 height 25
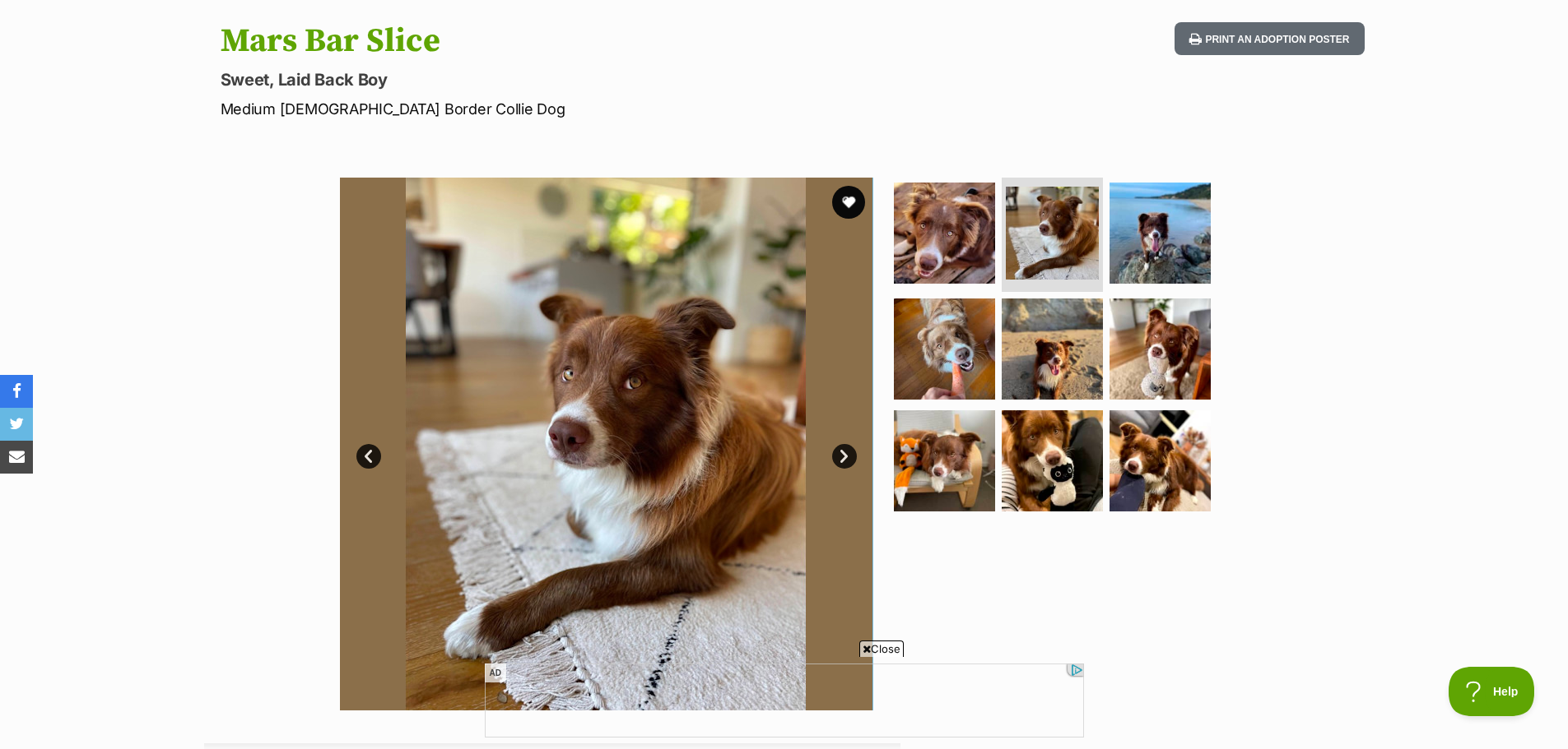
click at [842, 455] on link "Next" at bounding box center [844, 456] width 25 height 25
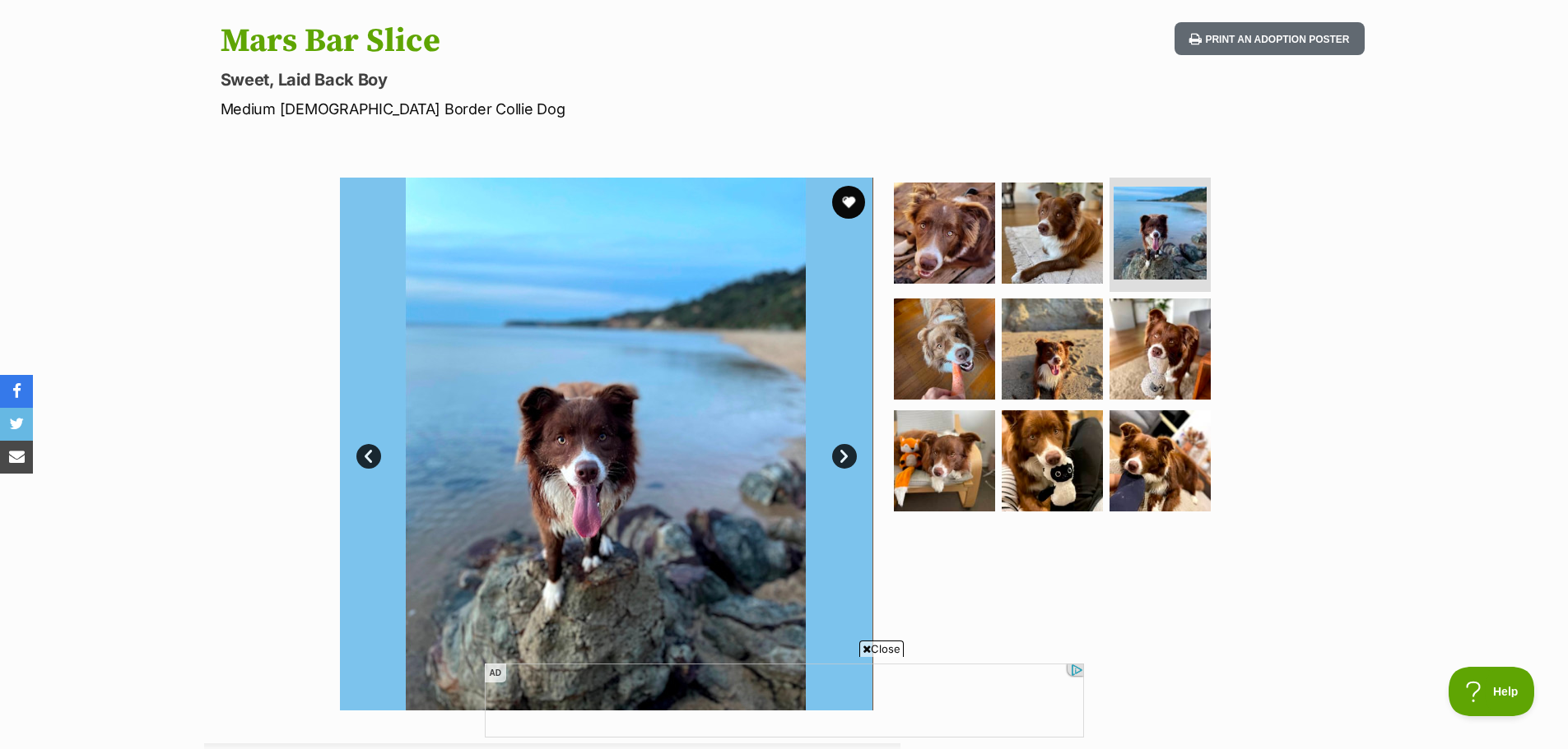
click at [842, 455] on link "Next" at bounding box center [844, 456] width 25 height 25
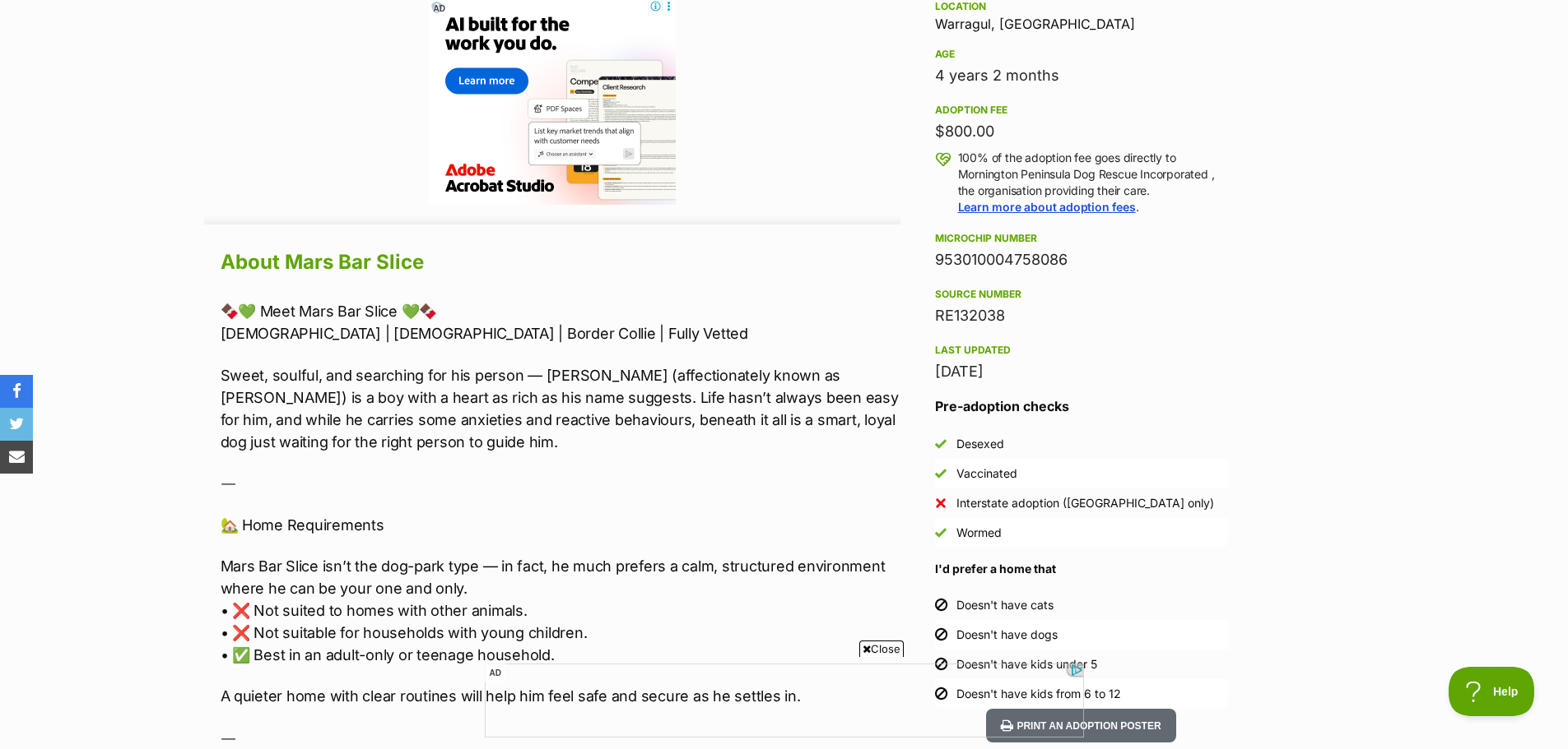
scroll to position [1316, 0]
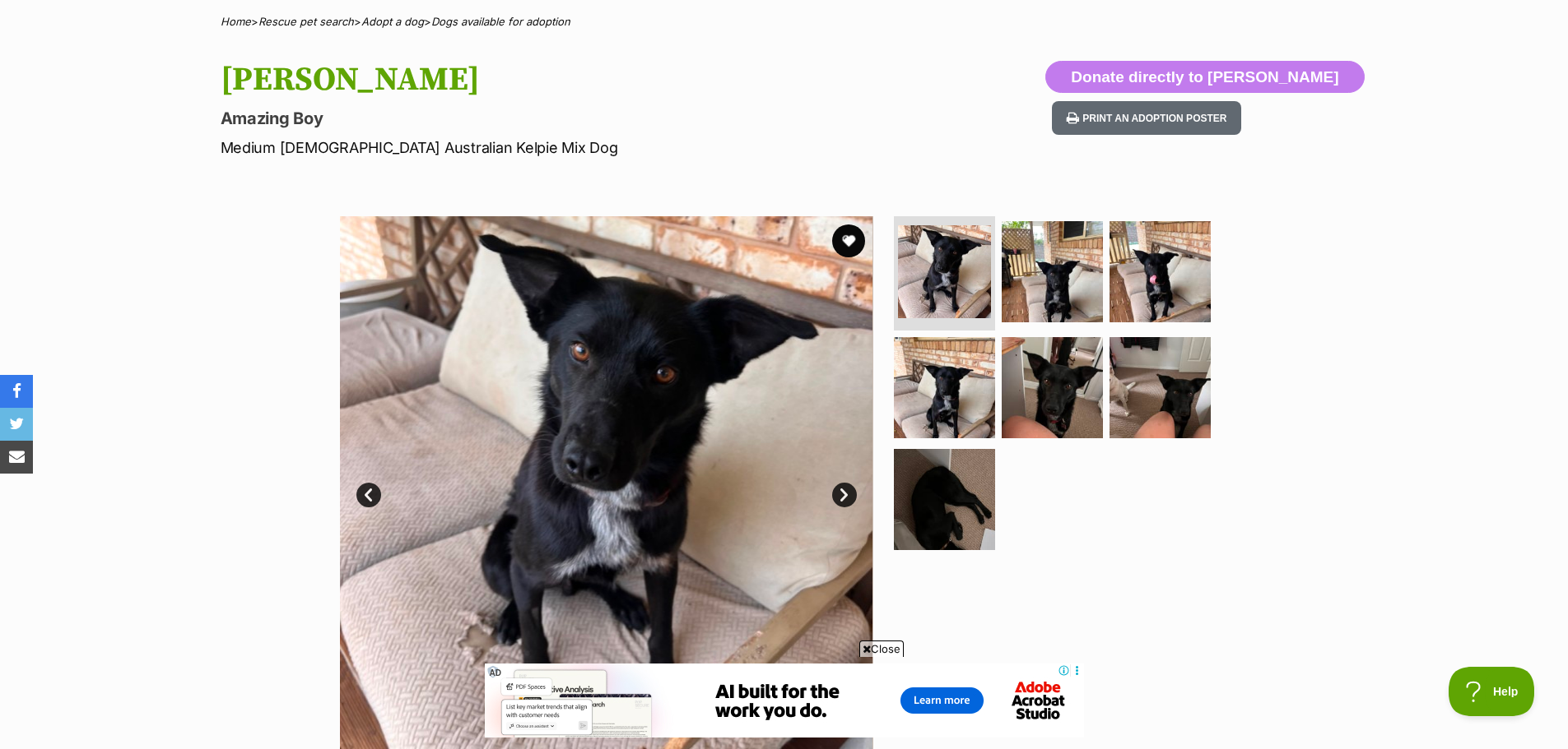
scroll to position [165, 0]
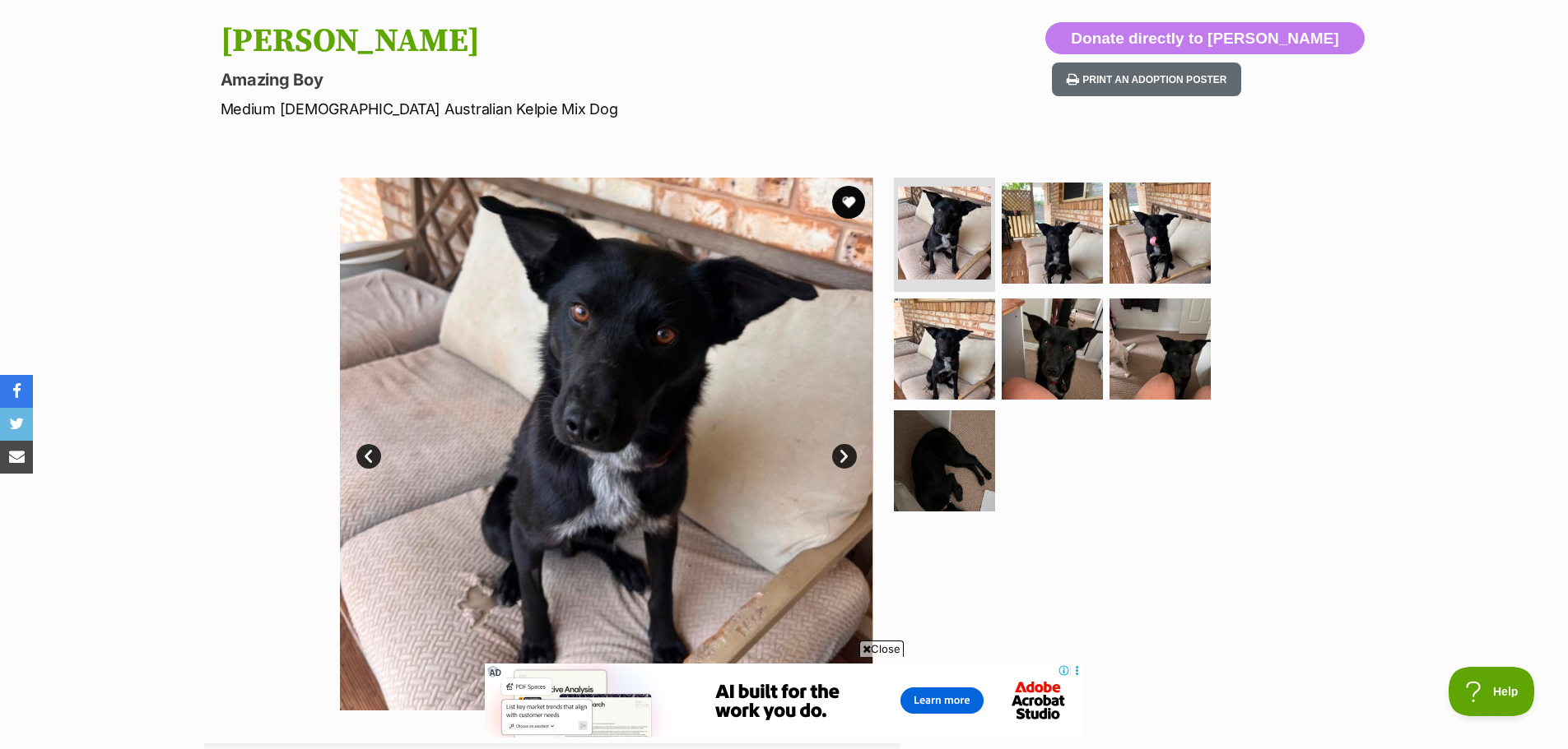
click at [841, 452] on link "Next" at bounding box center [844, 456] width 25 height 25
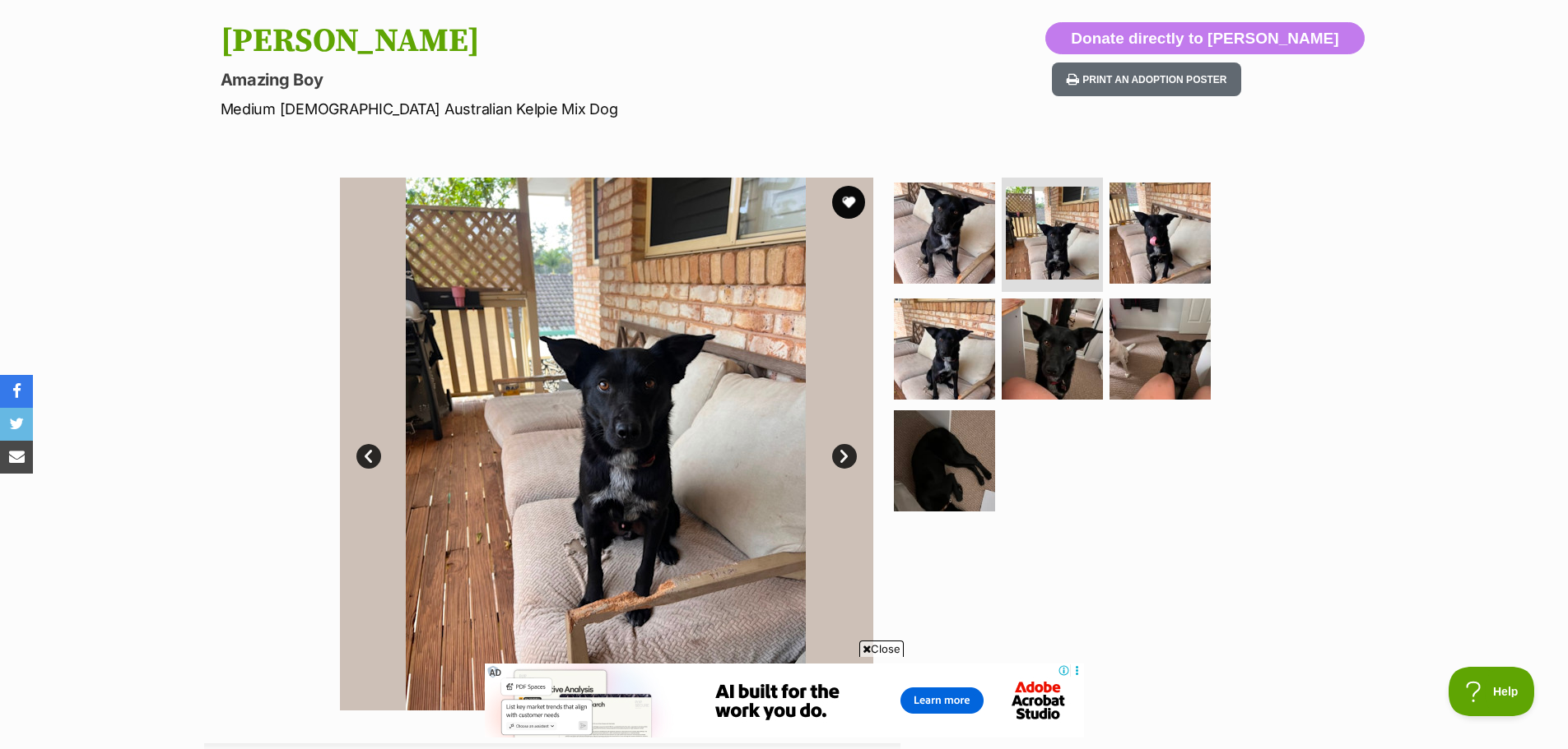
click at [844, 453] on link "Next" at bounding box center [844, 456] width 25 height 25
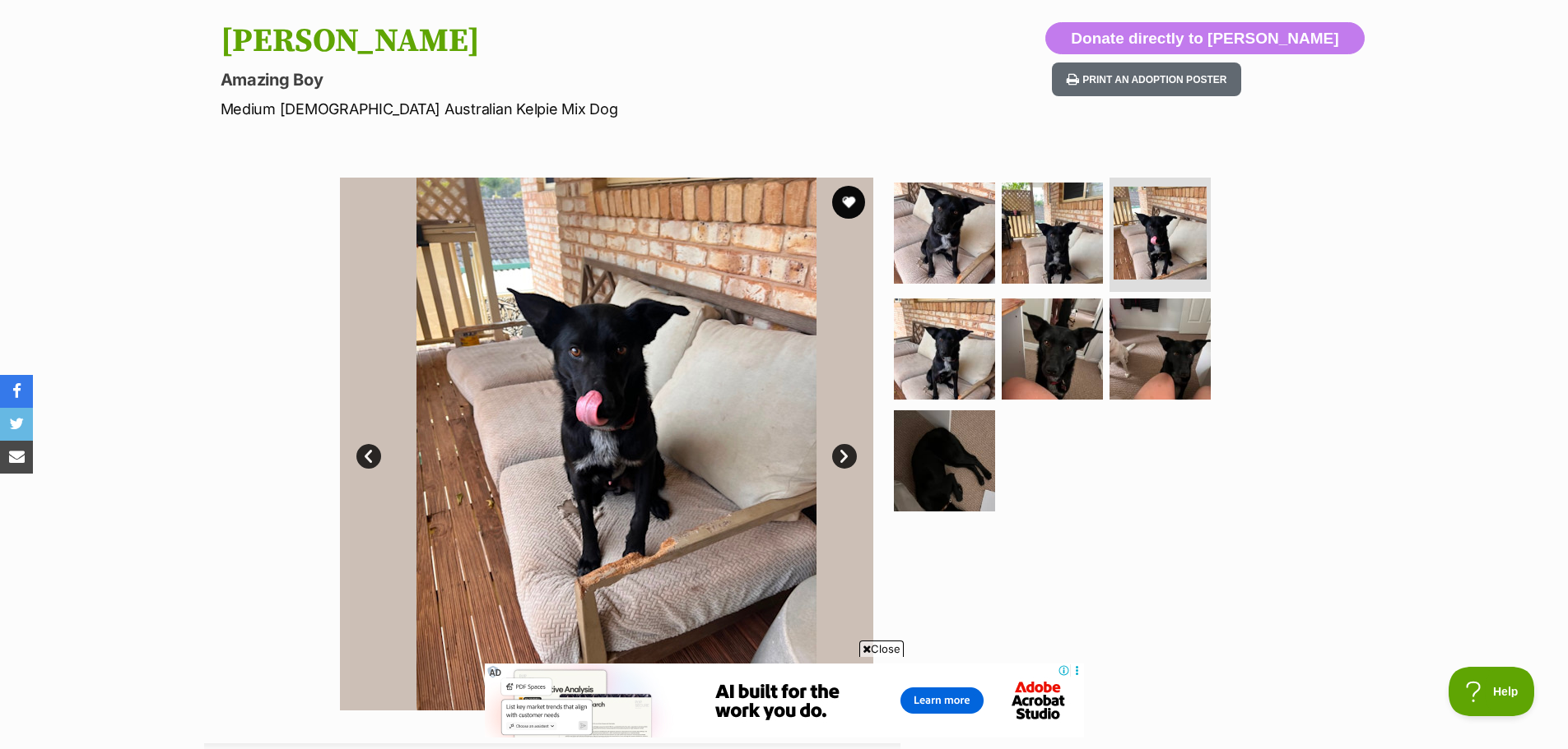
click at [844, 453] on link "Next" at bounding box center [844, 456] width 25 height 25
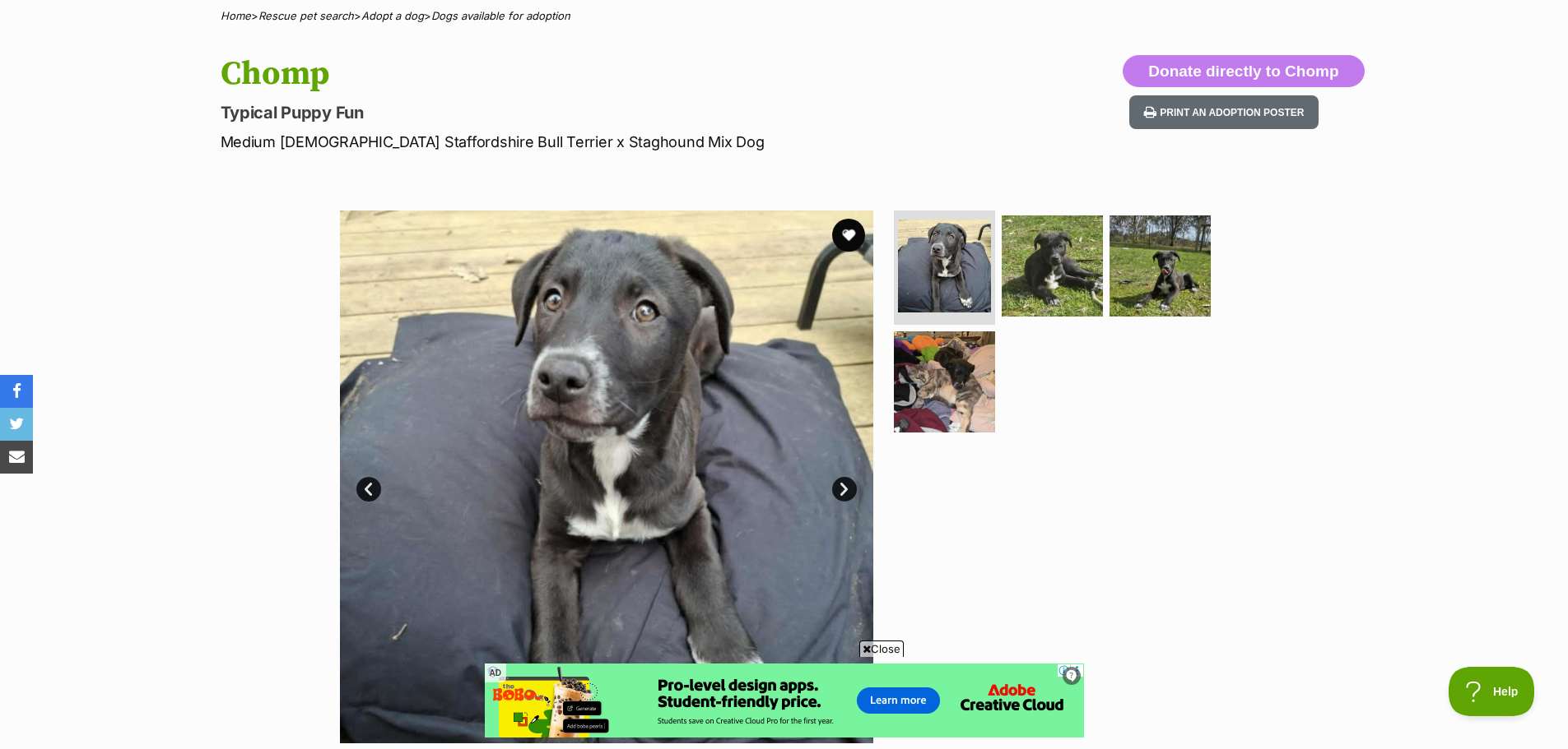
scroll to position [165, 0]
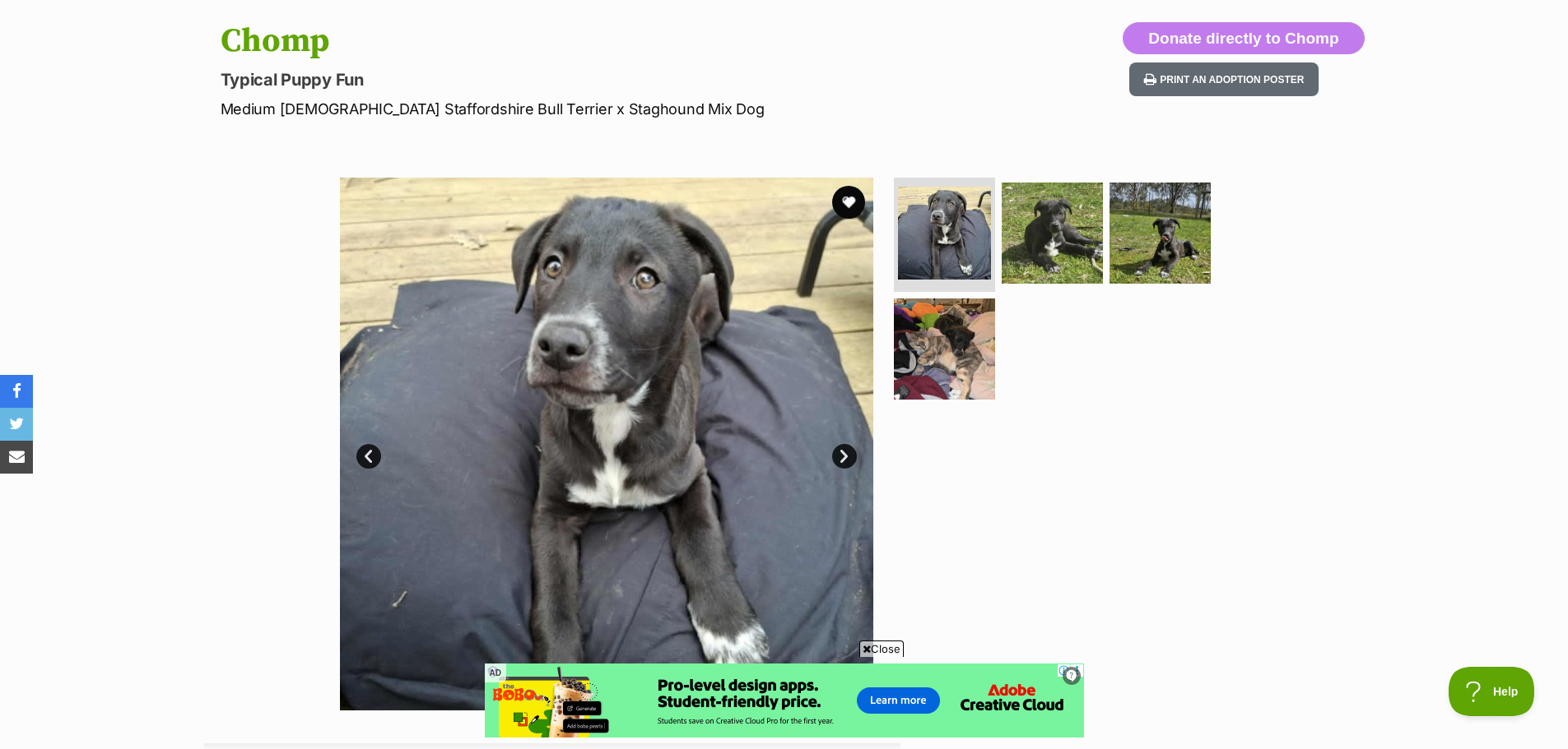
click at [847, 457] on link "Next" at bounding box center [844, 456] width 25 height 25
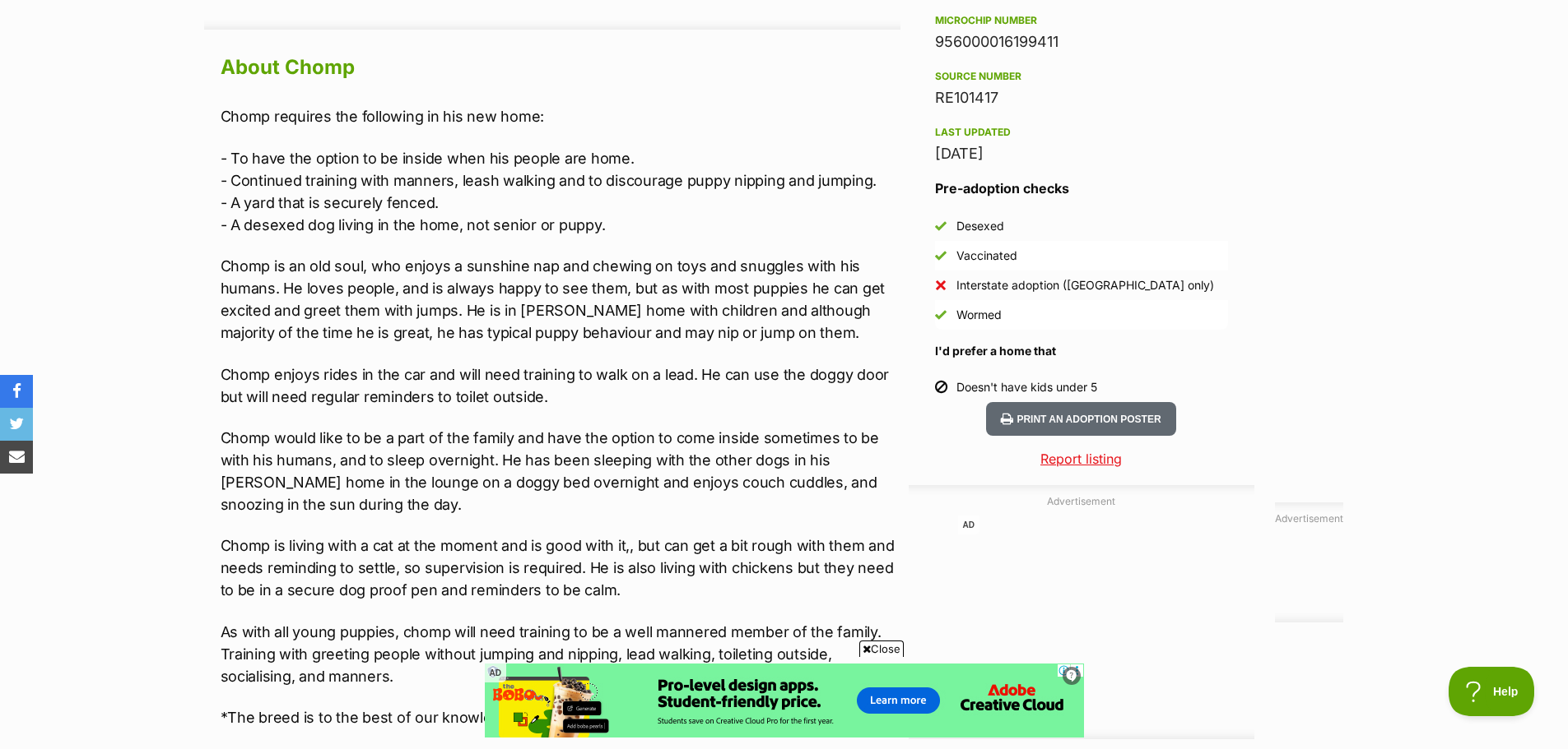
scroll to position [1072, 0]
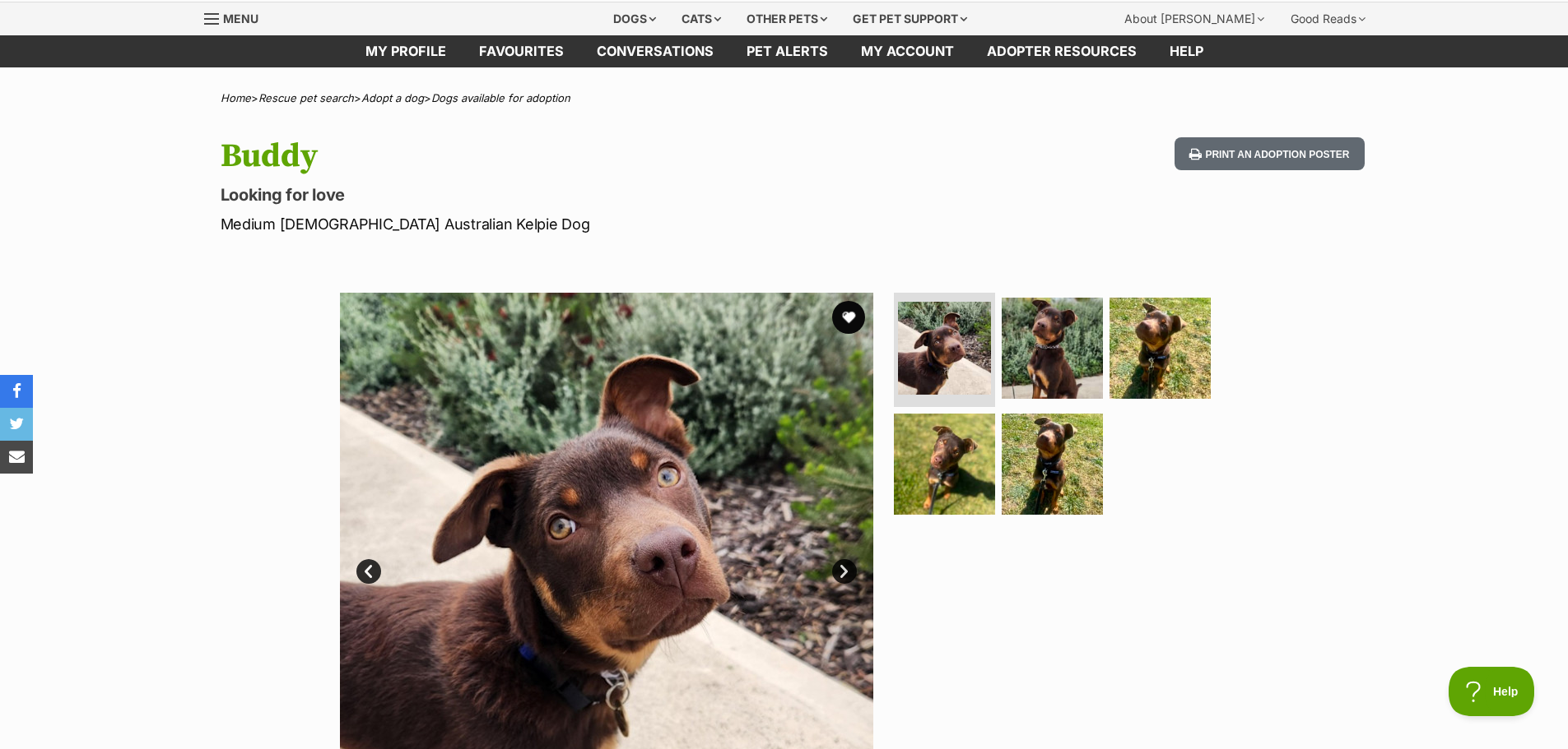
scroll to position [82, 0]
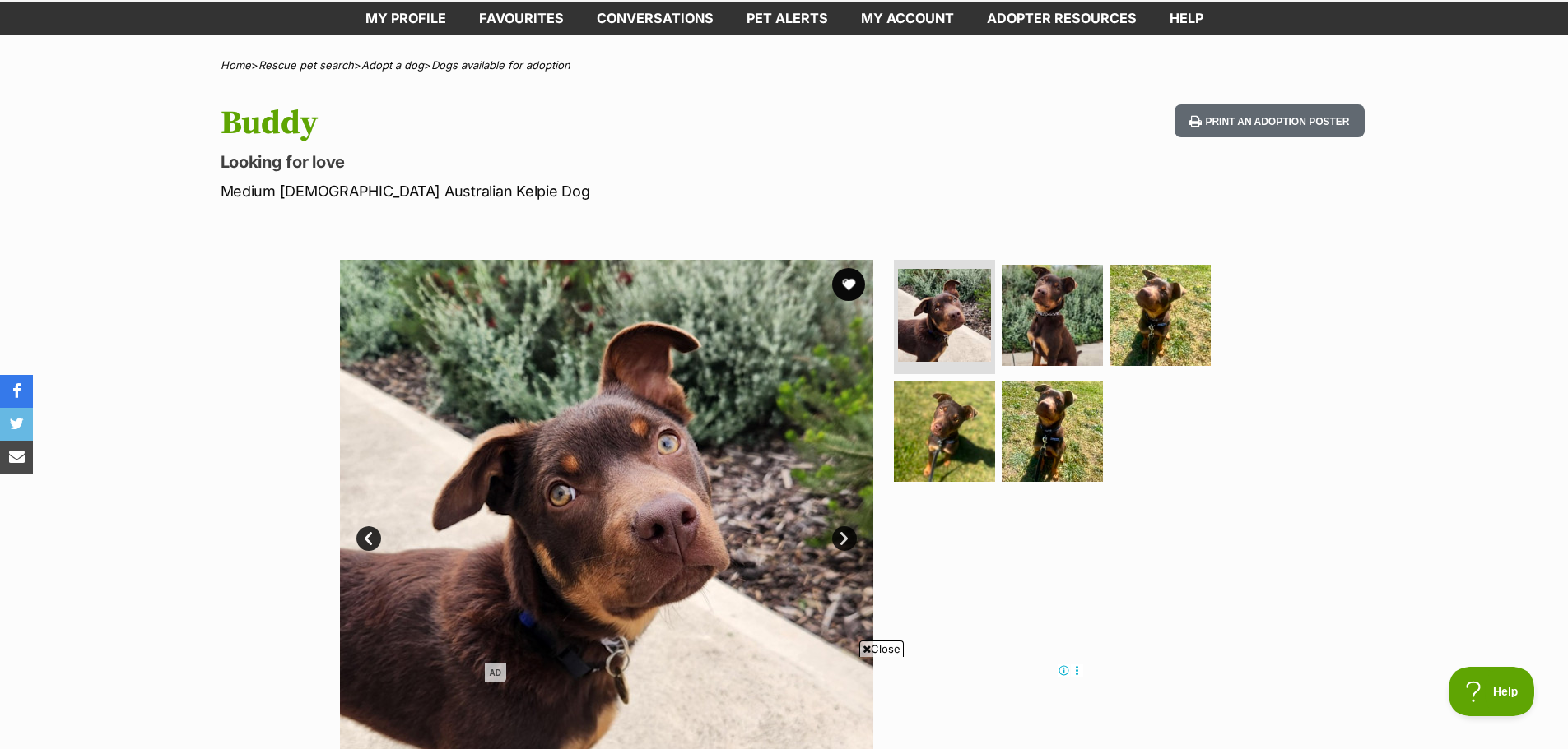
click at [841, 539] on link "Next" at bounding box center [844, 538] width 25 height 25
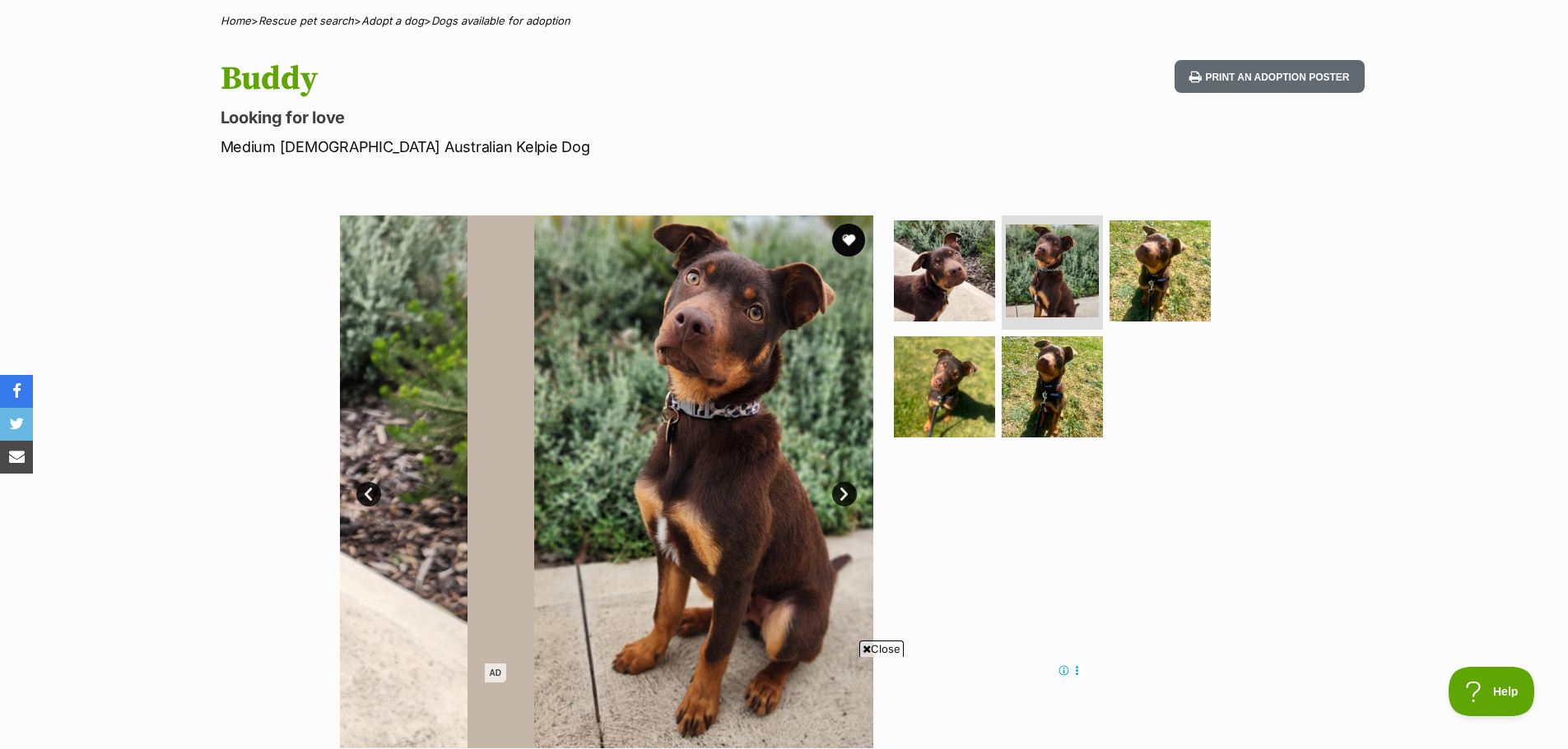
scroll to position [247, 0]
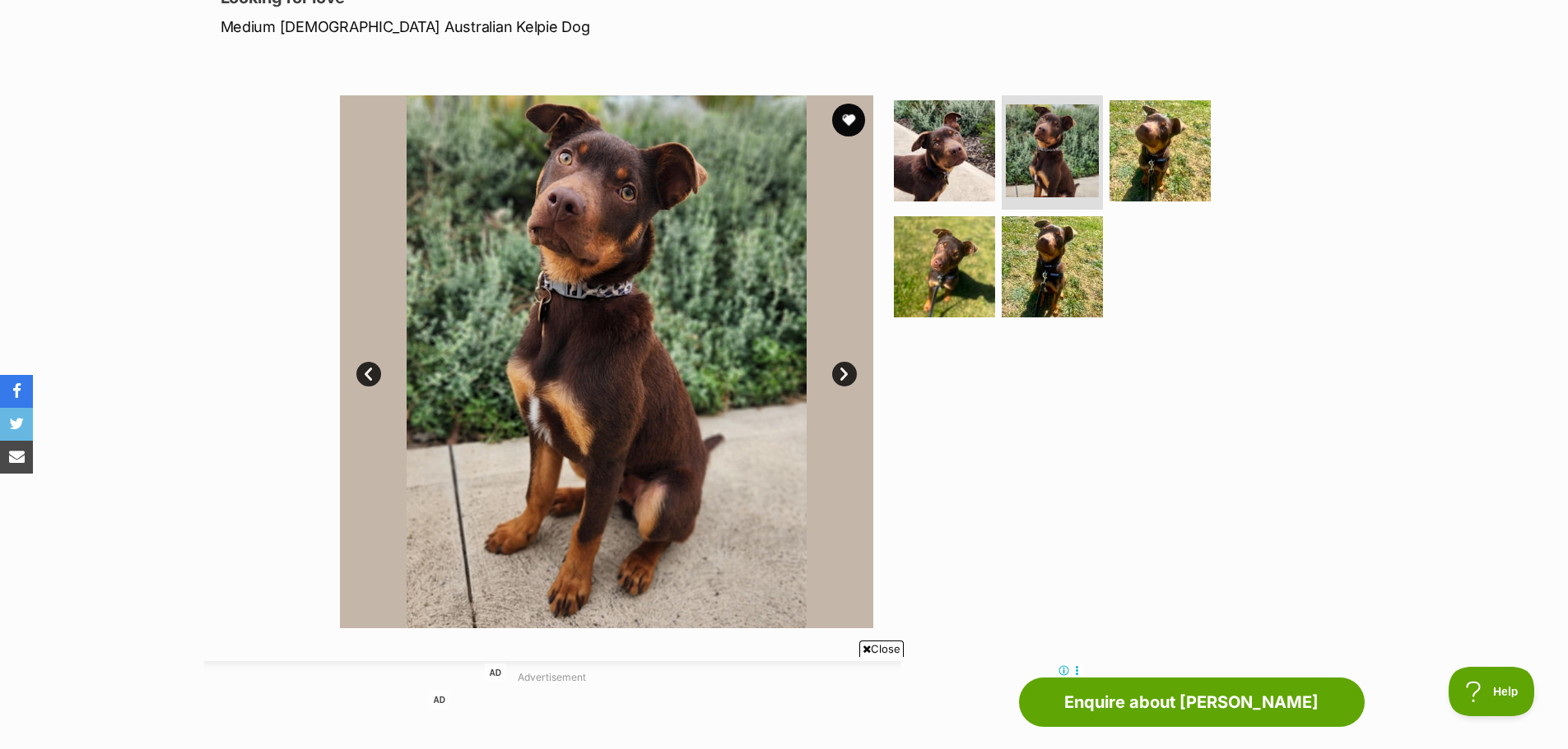
click at [844, 375] on link "Next" at bounding box center [844, 374] width 25 height 25
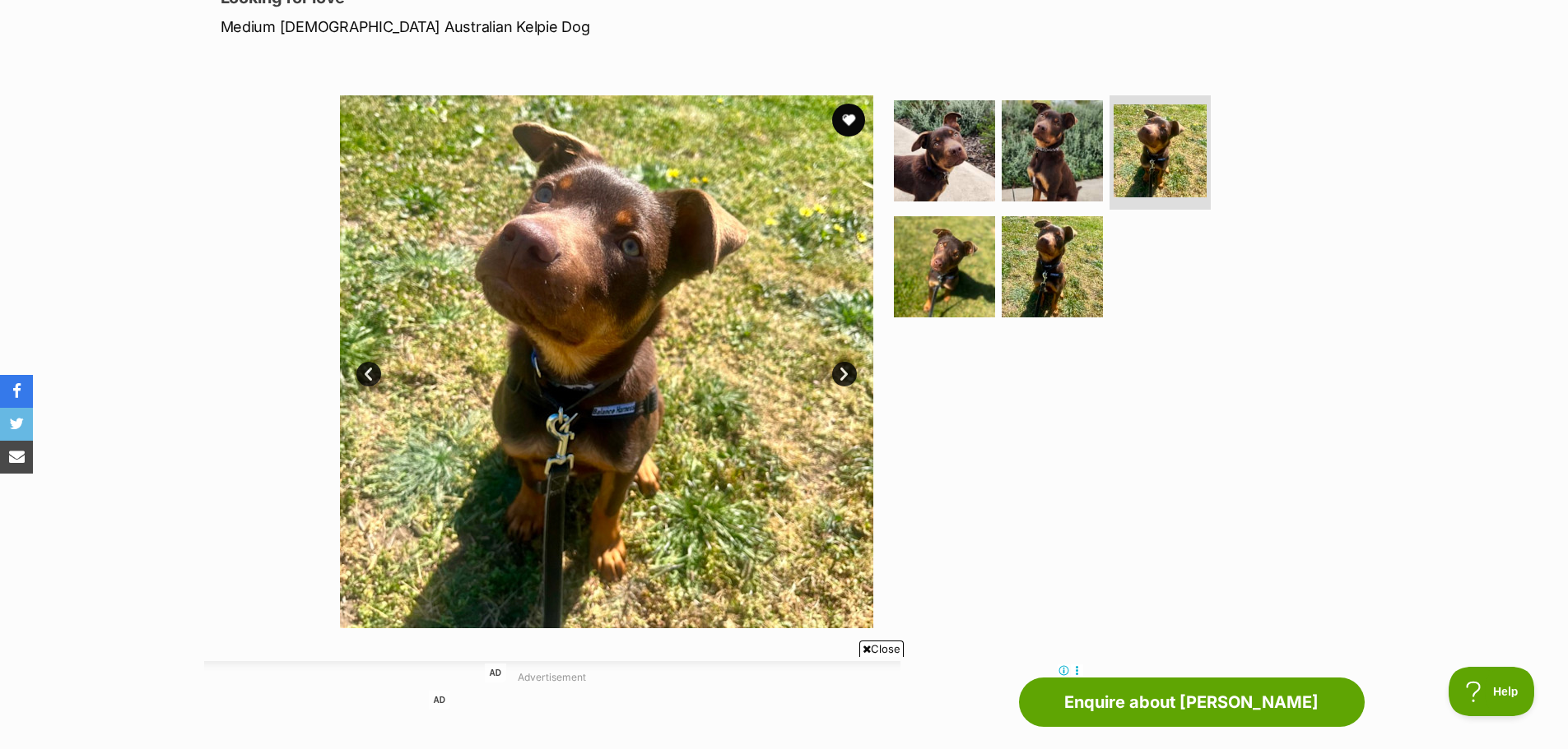
click at [842, 377] on link "Next" at bounding box center [844, 374] width 25 height 25
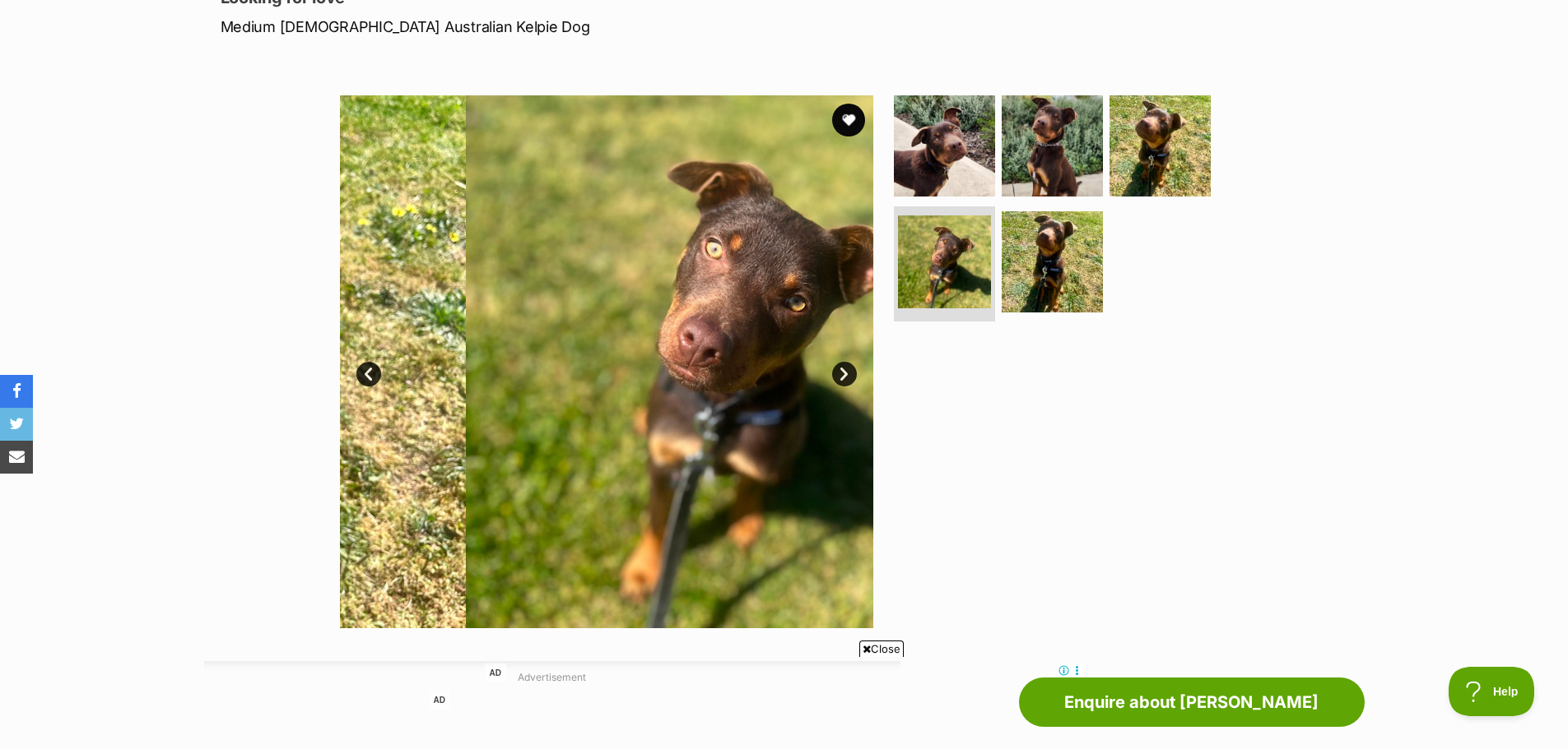
scroll to position [0, 0]
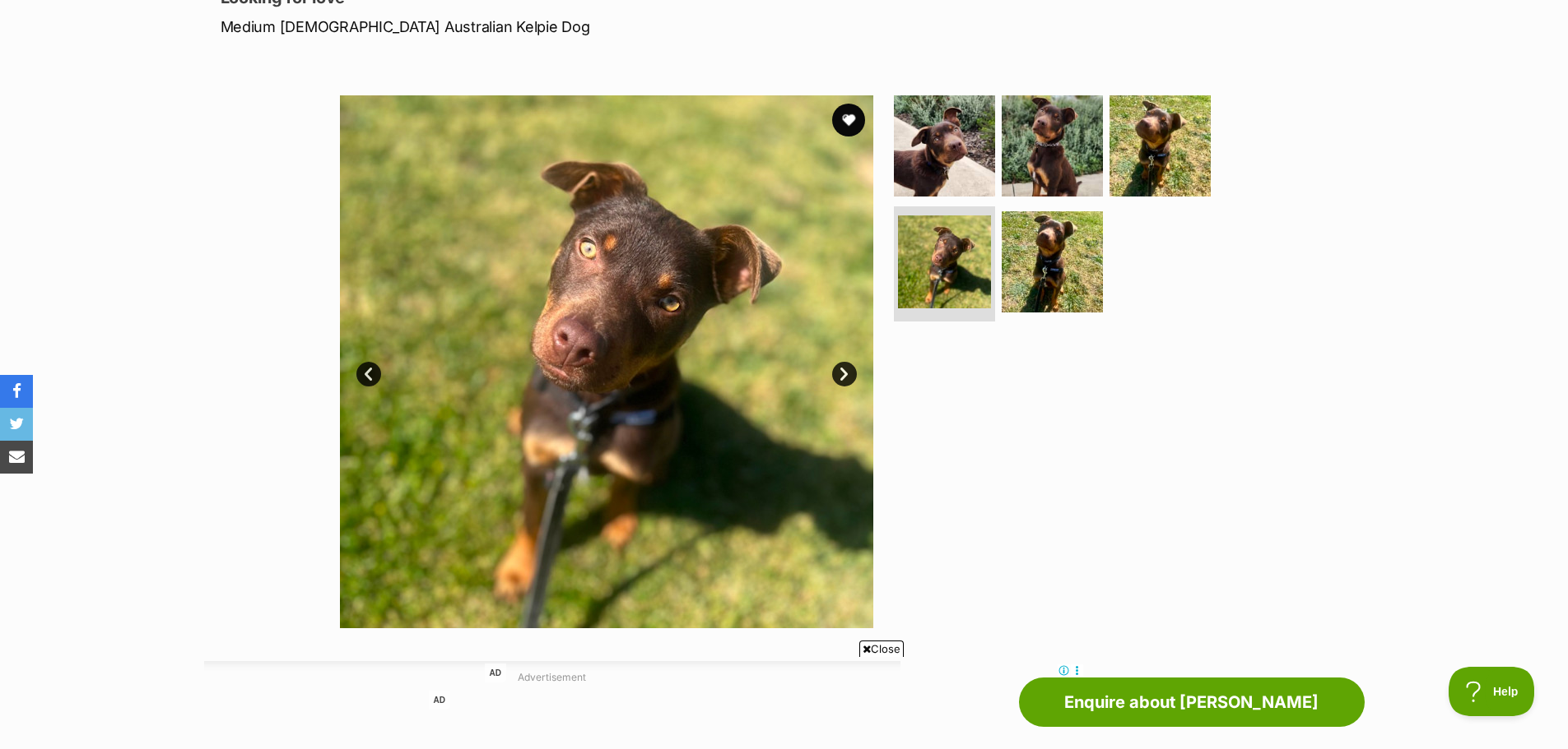
click at [841, 375] on link "Next" at bounding box center [844, 374] width 25 height 25
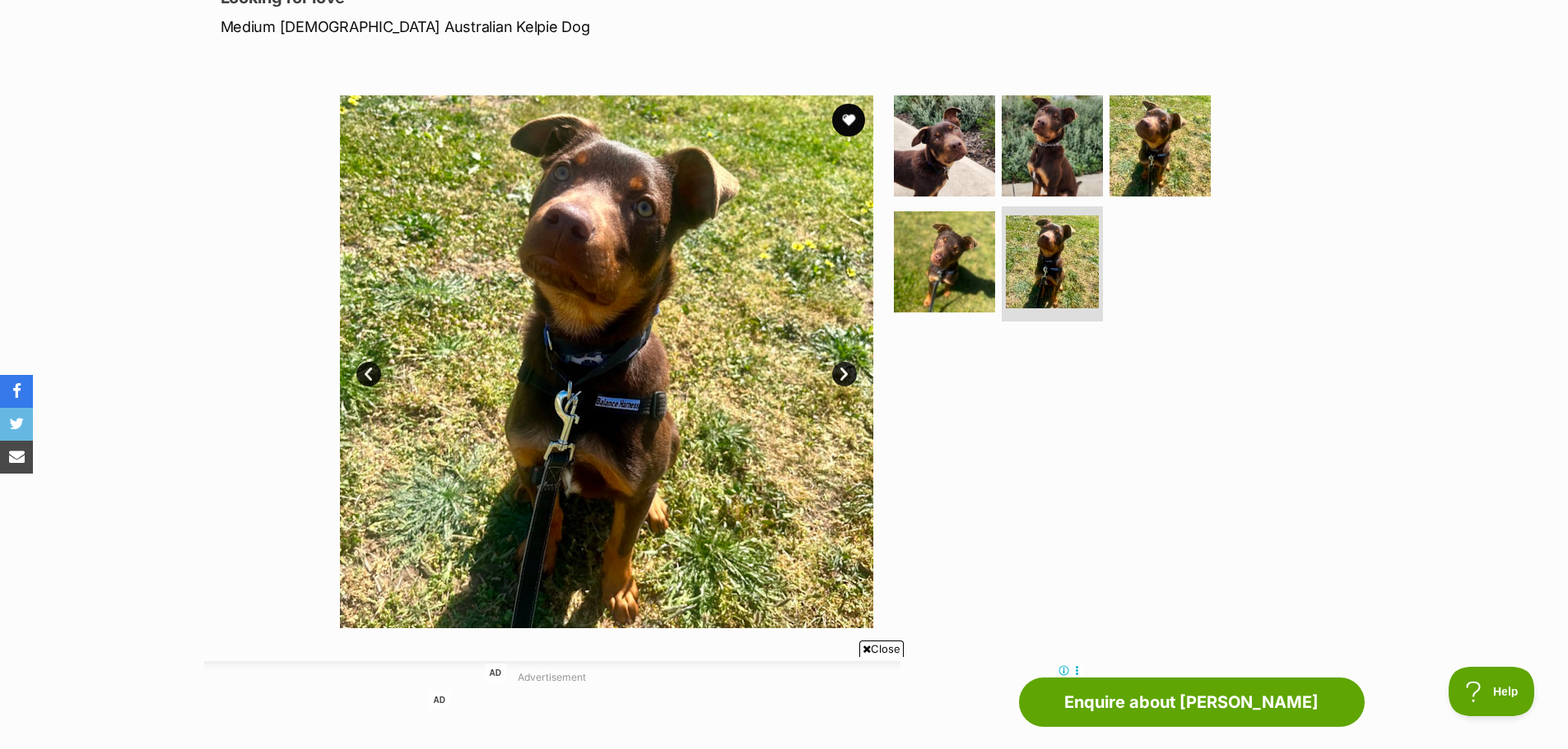
click at [840, 375] on link "Next" at bounding box center [844, 374] width 25 height 25
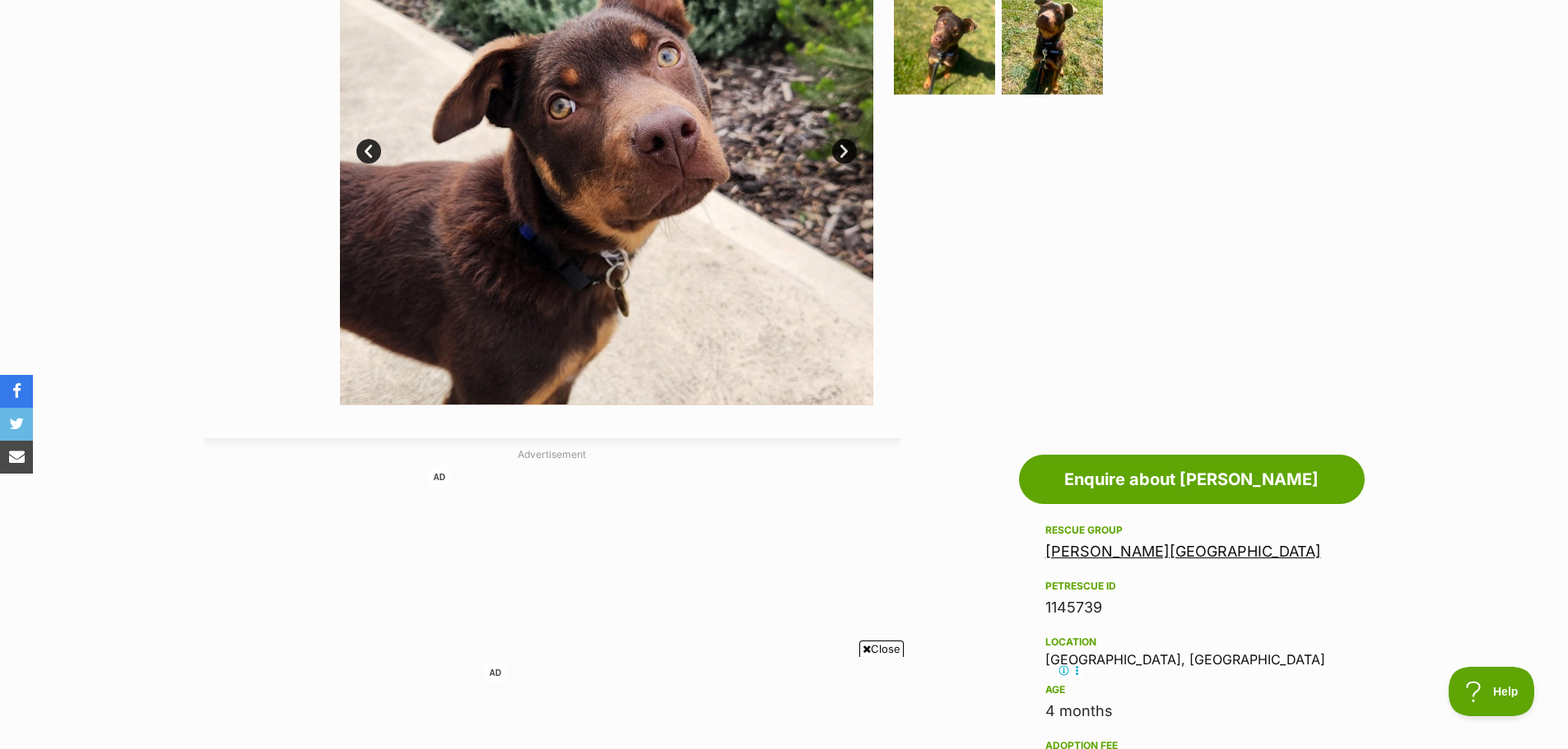
scroll to position [740, 0]
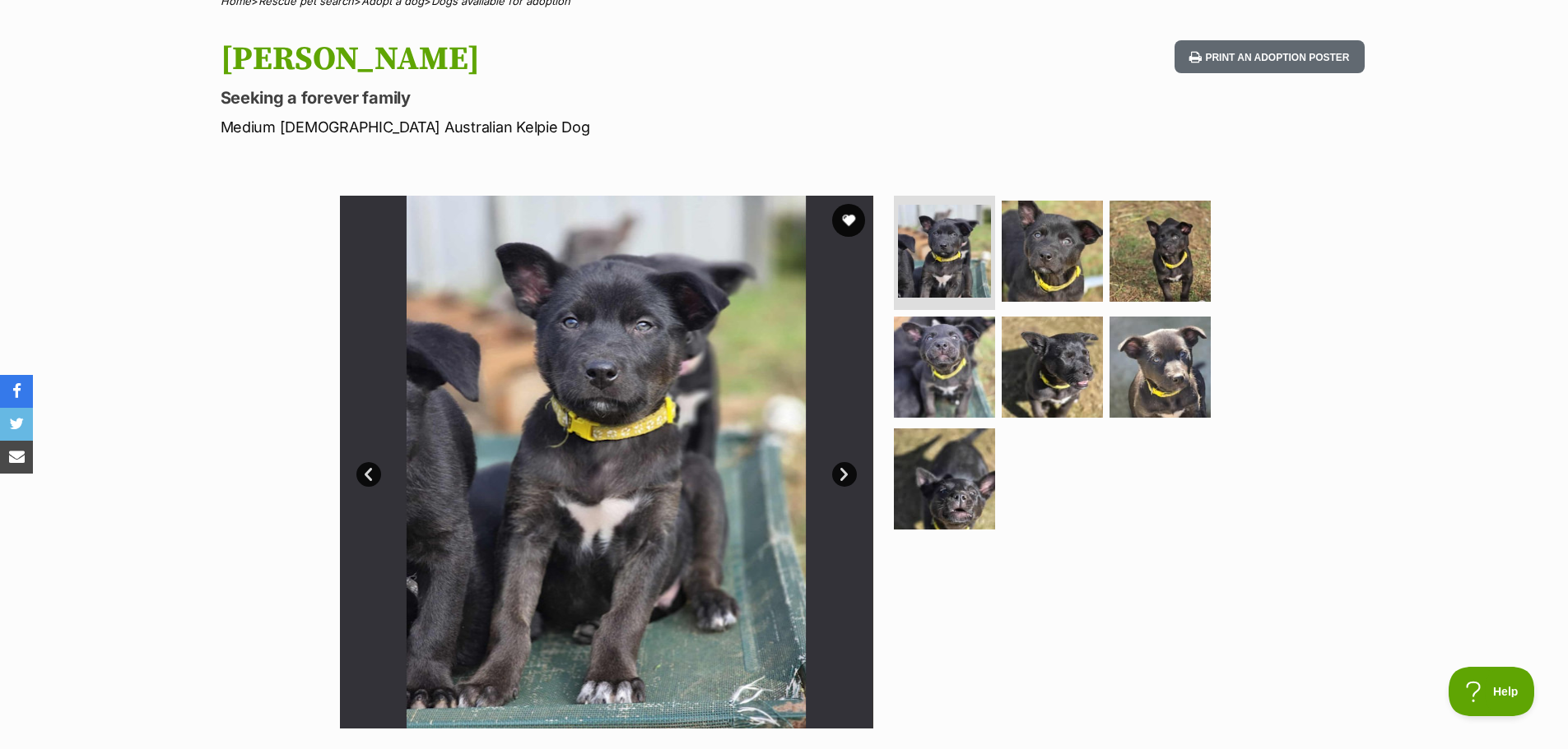
scroll to position [165, 0]
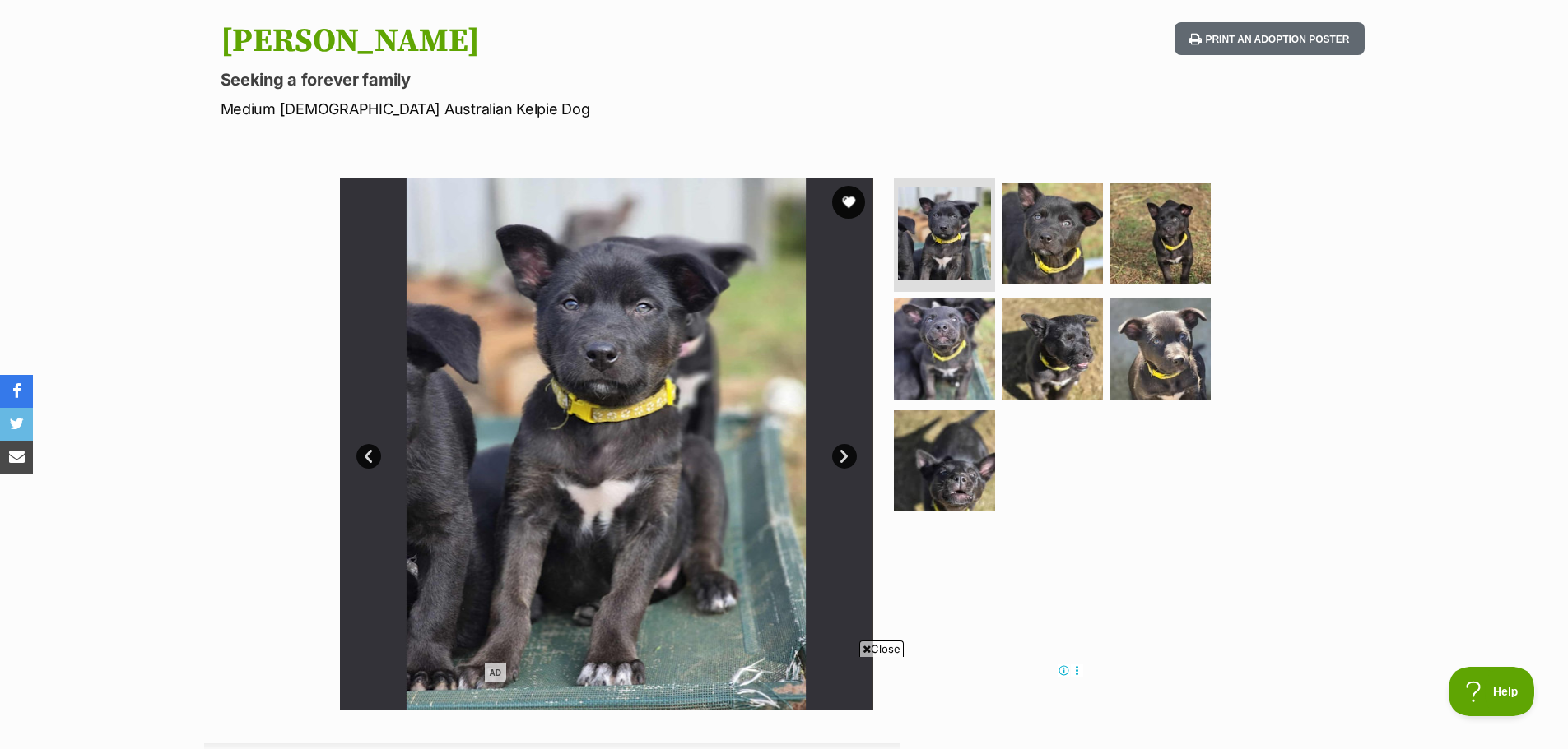
click at [844, 458] on link "Next" at bounding box center [844, 456] width 25 height 25
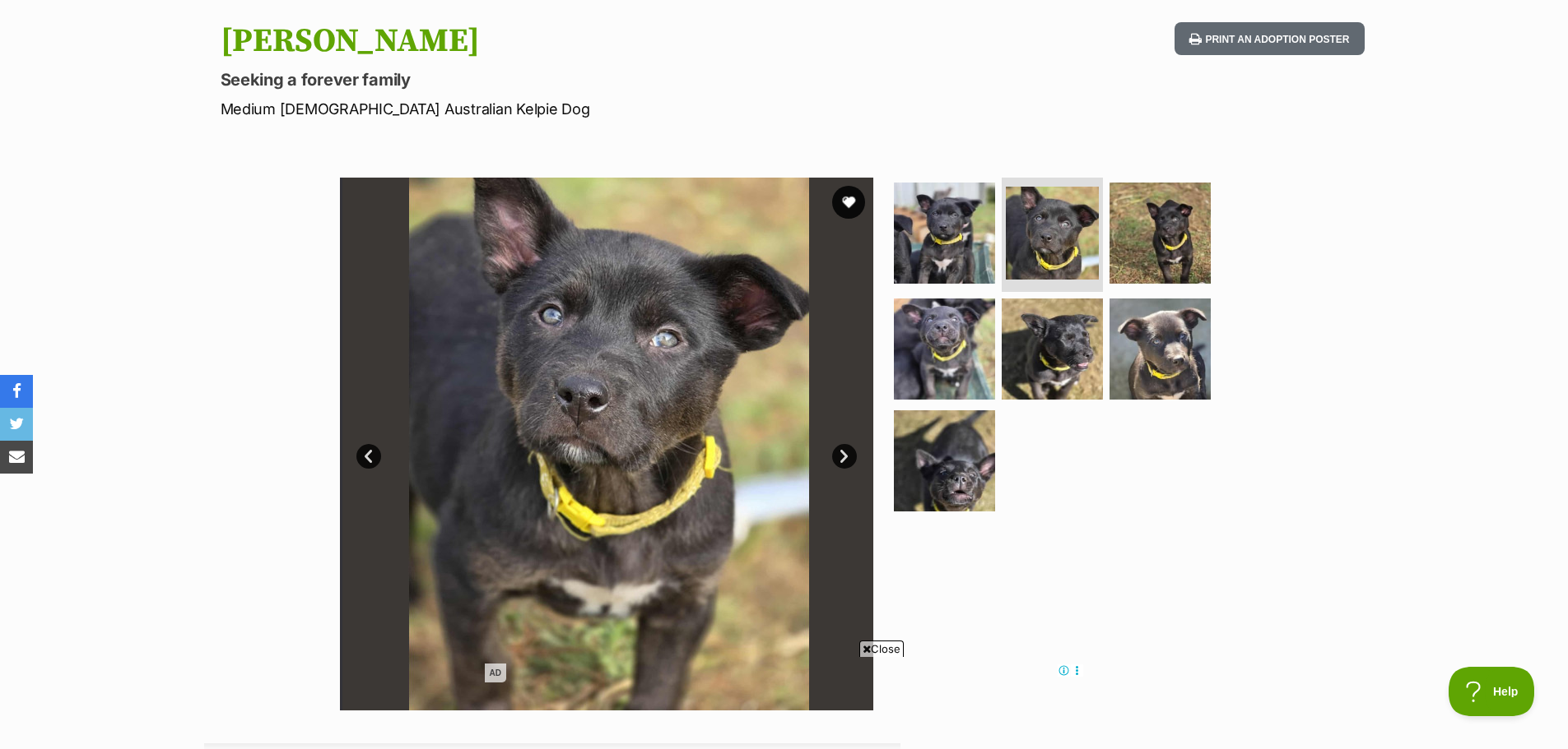
click at [844, 458] on link "Next" at bounding box center [844, 456] width 25 height 25
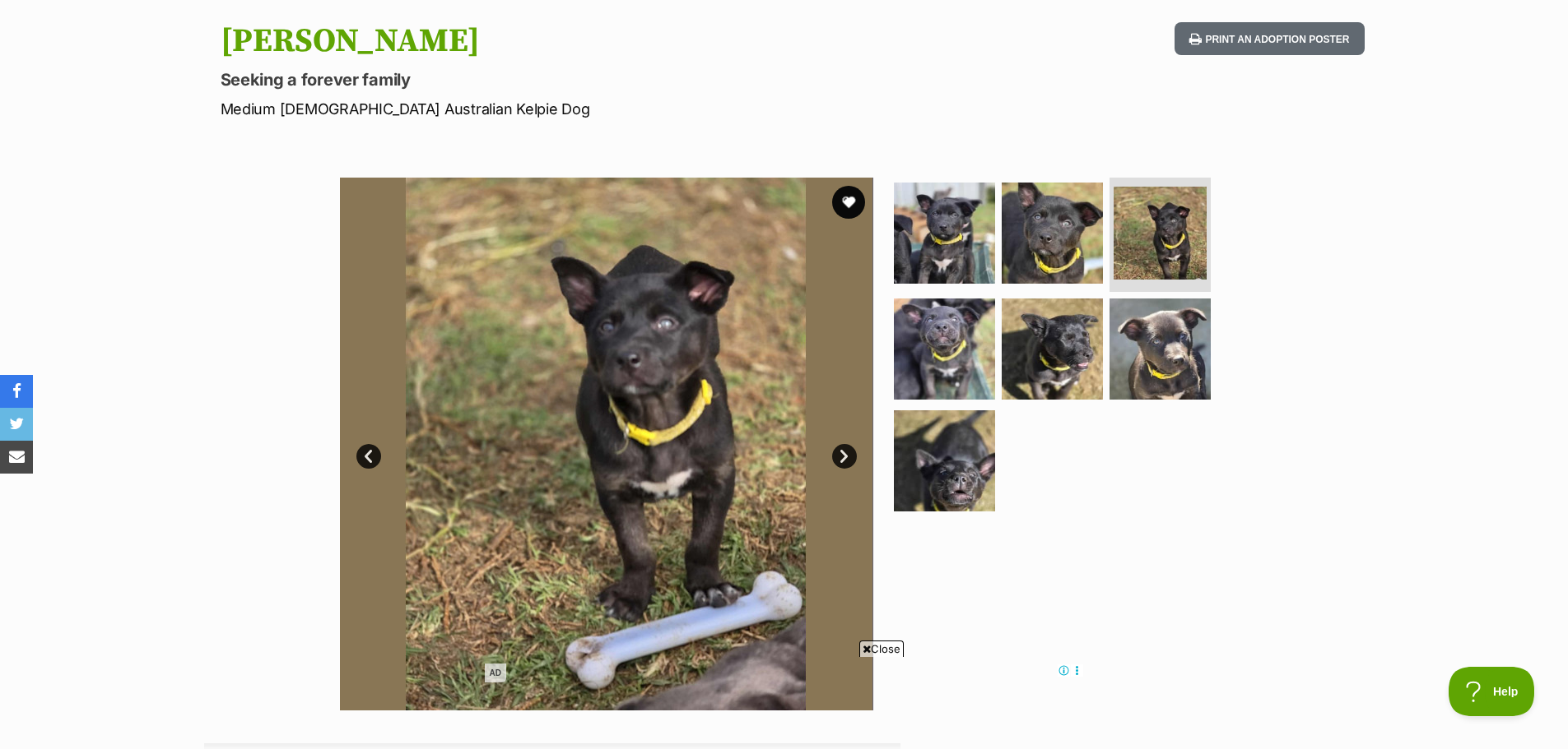
click at [844, 458] on link "Next" at bounding box center [844, 456] width 25 height 25
